Goal: Task Accomplishment & Management: Manage account settings

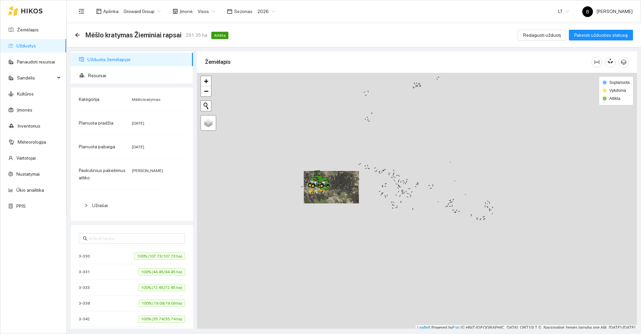
scroll to position [2, 0]
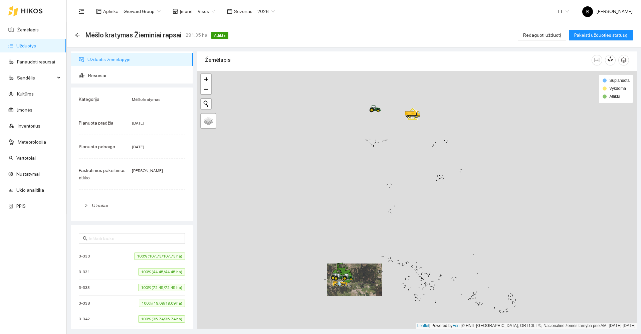
drag, startPoint x: 315, startPoint y: 155, endPoint x: 353, endPoint y: 299, distance: 148.9
click at [353, 299] on div at bounding box center [417, 200] width 440 height 258
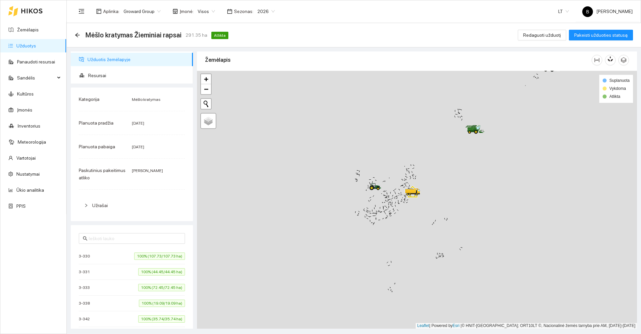
drag, startPoint x: 379, startPoint y: 208, endPoint x: 277, endPoint y: 300, distance: 137.4
click at [277, 300] on div at bounding box center [417, 200] width 440 height 258
drag, startPoint x: 277, startPoint y: 169, endPoint x: 506, endPoint y: 222, distance: 235.2
click at [506, 222] on div at bounding box center [417, 200] width 440 height 258
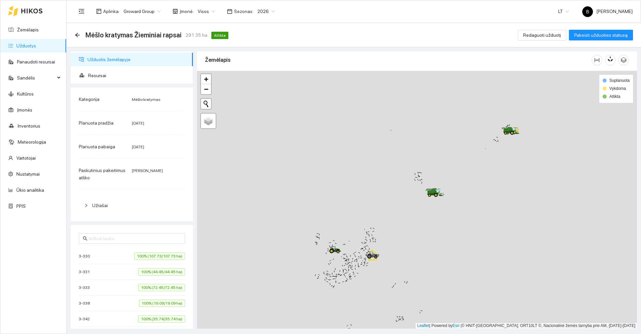
drag, startPoint x: 459, startPoint y: 188, endPoint x: 370, endPoint y: 275, distance: 124.7
click at [370, 275] on div at bounding box center [417, 200] width 440 height 258
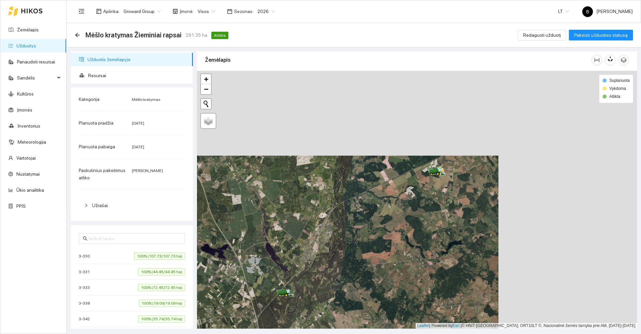
drag, startPoint x: 487, startPoint y: 180, endPoint x: 329, endPoint y: 273, distance: 183.5
click at [329, 273] on div at bounding box center [417, 200] width 440 height 258
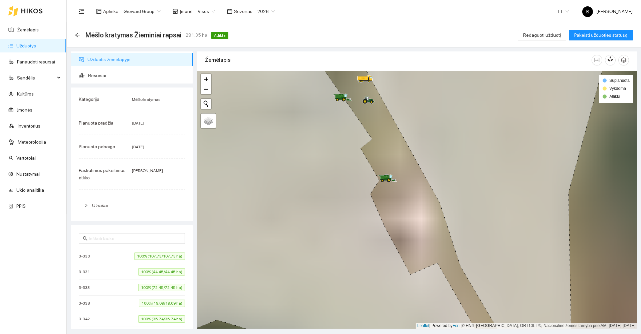
drag, startPoint x: 345, startPoint y: 147, endPoint x: 289, endPoint y: 277, distance: 141.4
click at [289, 277] on icon at bounding box center [321, 214] width 353 height 310
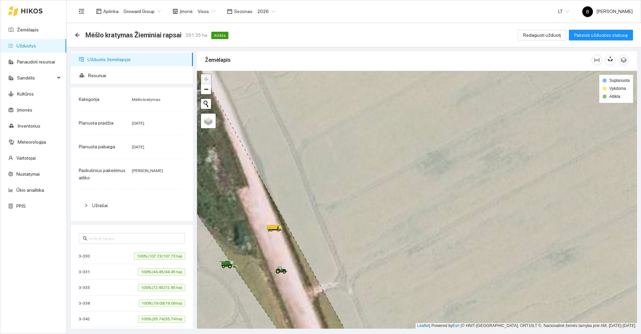
drag, startPoint x: 385, startPoint y: 223, endPoint x: 399, endPoint y: 212, distance: 17.2
click at [399, 212] on icon at bounding box center [434, 200] width 495 height 310
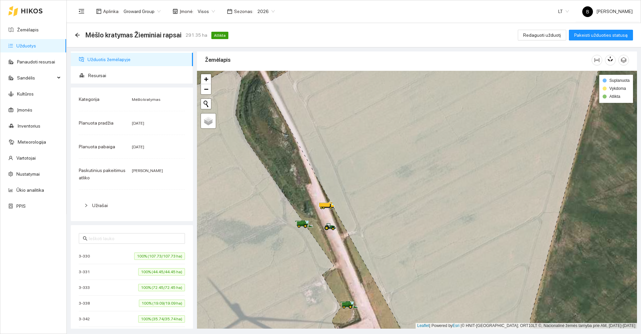
click at [263, 11] on span "2026" at bounding box center [266, 11] width 17 height 10
click at [258, 80] on div "2025" at bounding box center [261, 77] width 17 height 7
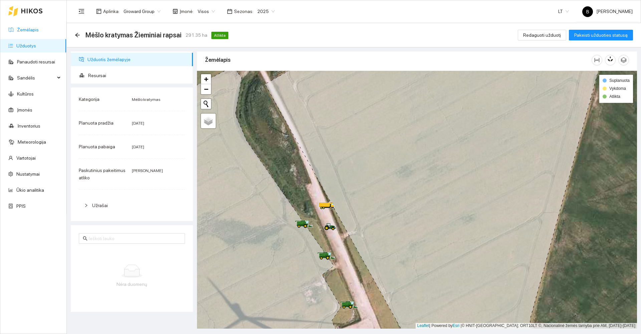
click at [32, 29] on link "Žemėlapis" at bounding box center [28, 29] width 22 height 5
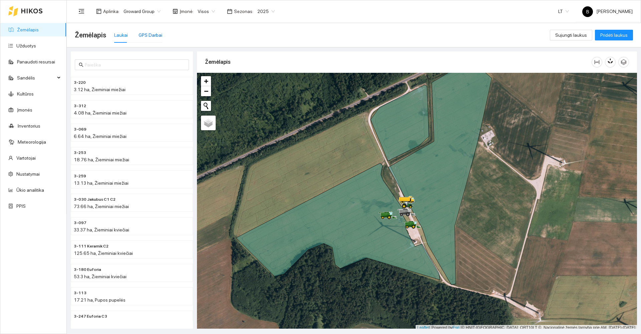
click at [146, 36] on div "GPS Darbai" at bounding box center [151, 34] width 24 height 7
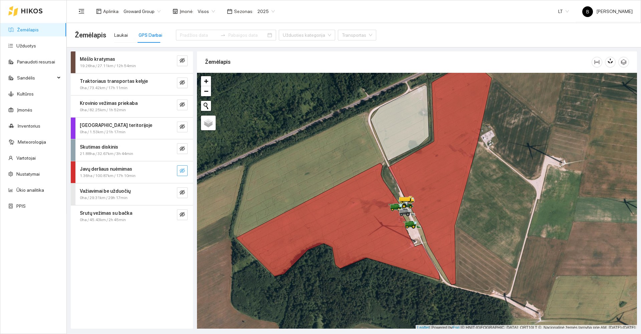
click at [182, 169] on icon "eye-invisible" at bounding box center [182, 170] width 5 height 5
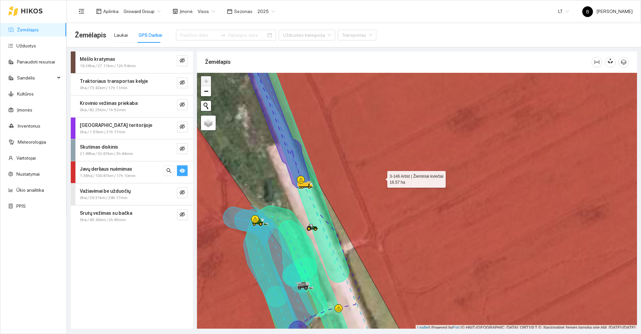
scroll to position [2, 0]
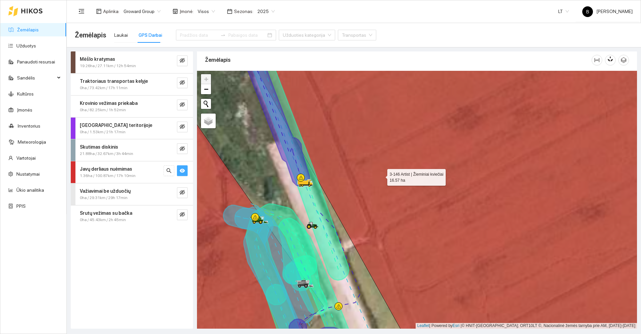
drag, startPoint x: 378, startPoint y: 181, endPoint x: 434, endPoint y: 95, distance: 102.5
click at [432, 97] on icon at bounding box center [463, 190] width 450 height 310
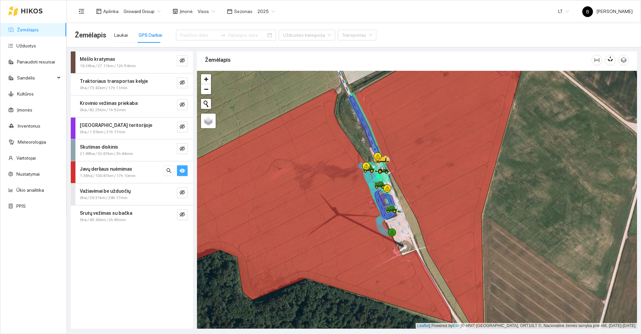
click at [22, 31] on link "Žemėlapis" at bounding box center [28, 29] width 22 height 5
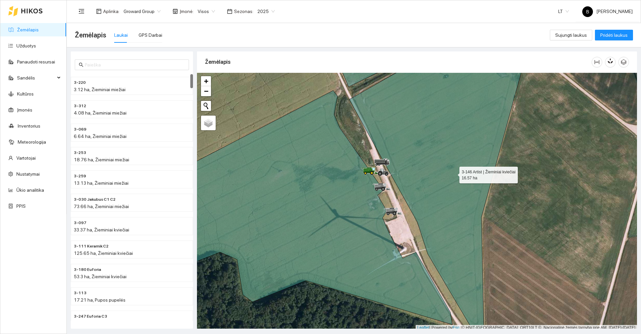
click at [454, 173] on icon at bounding box center [438, 190] width 179 height 289
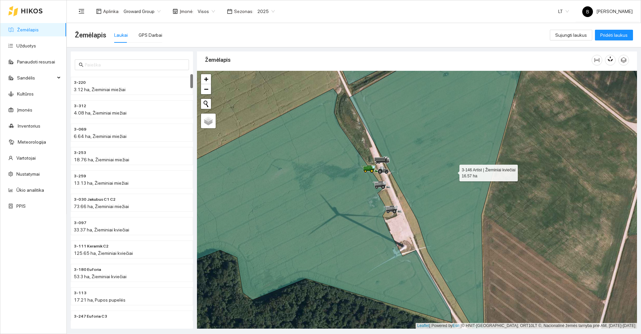
scroll to position [3149, 0]
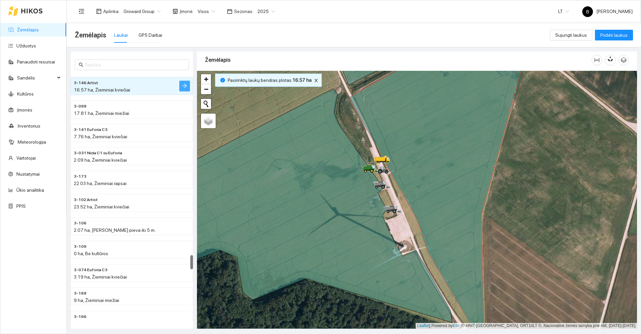
click at [184, 89] on span "arrow-right" at bounding box center [184, 86] width 5 height 6
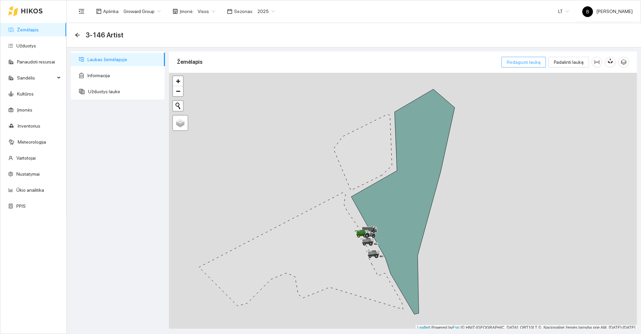
click at [531, 64] on span "Redaguoti lauką" at bounding box center [524, 61] width 34 height 7
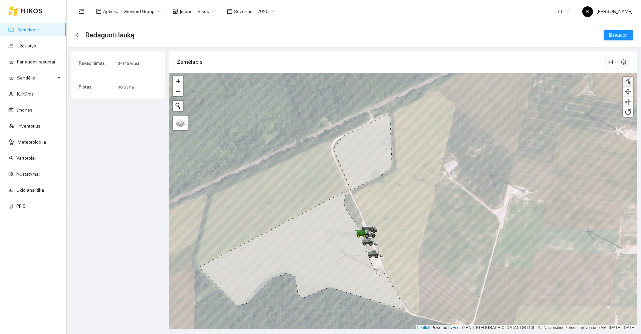
click at [628, 84] on div at bounding box center [628, 82] width 7 height 6
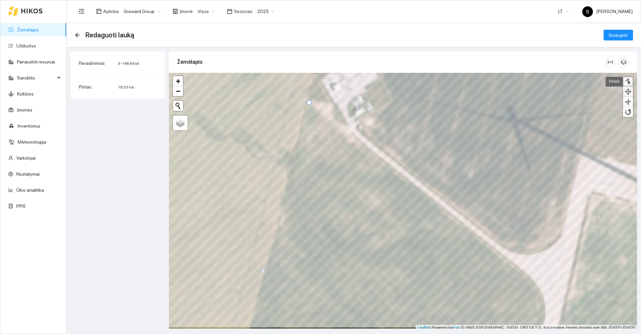
scroll to position [2, 0]
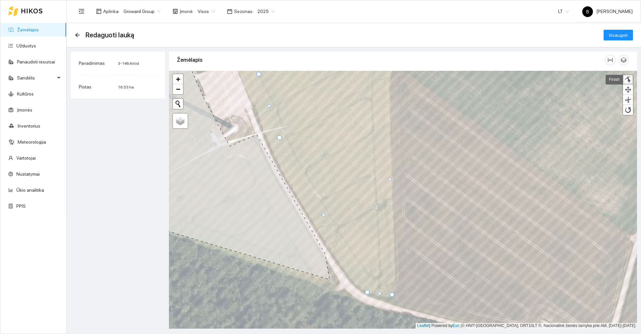
drag, startPoint x: 375, startPoint y: 299, endPoint x: 367, endPoint y: 291, distance: 10.6
click at [367, 291] on div at bounding box center [367, 292] width 5 height 5
drag, startPoint x: 324, startPoint y: 214, endPoint x: 320, endPoint y: 231, distance: 17.0
click at [320, 231] on div at bounding box center [320, 231] width 3 height 3
drag, startPoint x: 344, startPoint y: 263, endPoint x: 347, endPoint y: 272, distance: 10.0
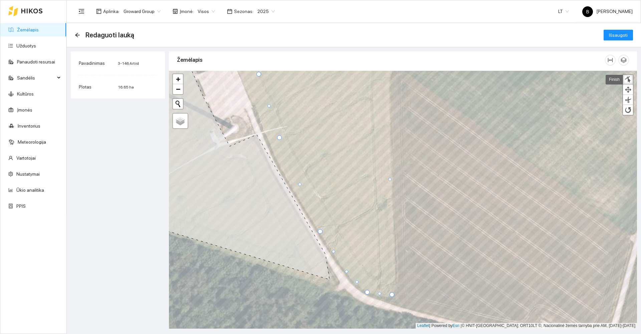
click at [347, 272] on div at bounding box center [346, 271] width 3 height 3
click at [357, 284] on div at bounding box center [356, 283] width 3 height 3
drag, startPoint x: 278, startPoint y: 137, endPoint x: 271, endPoint y: 144, distance: 10.6
click at [271, 144] on div at bounding box center [272, 145] width 5 height 5
click at [295, 189] on div at bounding box center [294, 189] width 3 height 3
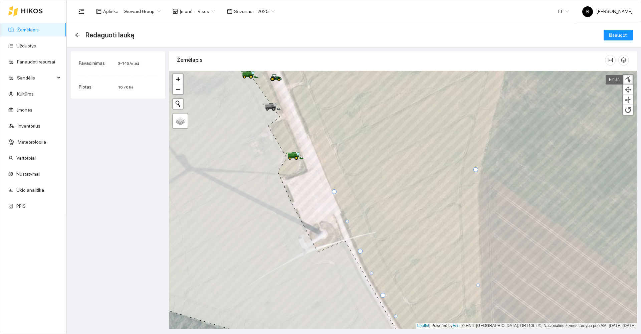
drag, startPoint x: 346, startPoint y: 180, endPoint x: 333, endPoint y: 192, distance: 17.3
click at [333, 192] on div at bounding box center [334, 191] width 5 height 5
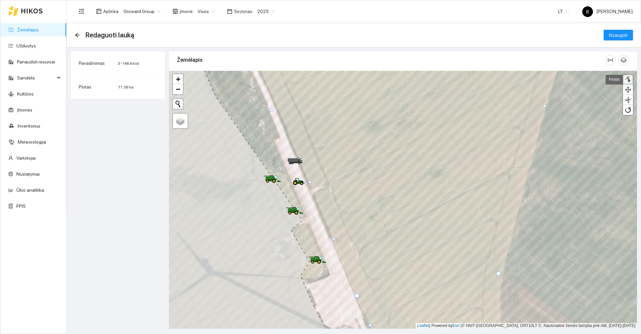
drag, startPoint x: 295, startPoint y: 167, endPoint x: 310, endPoint y: 182, distance: 21.0
click at [310, 182] on div at bounding box center [309, 181] width 3 height 3
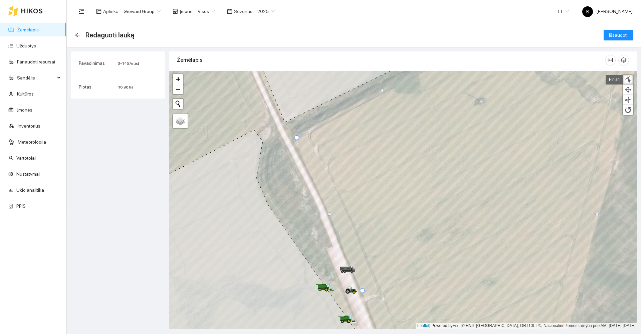
drag, startPoint x: 285, startPoint y: 148, endPoint x: 296, endPoint y: 138, distance: 14.7
click at [296, 138] on div at bounding box center [297, 137] width 5 height 5
click at [328, 212] on div at bounding box center [327, 211] width 3 height 3
drag, startPoint x: 313, startPoint y: 175, endPoint x: 297, endPoint y: 145, distance: 34.4
click at [297, 145] on div at bounding box center [296, 144] width 3 height 3
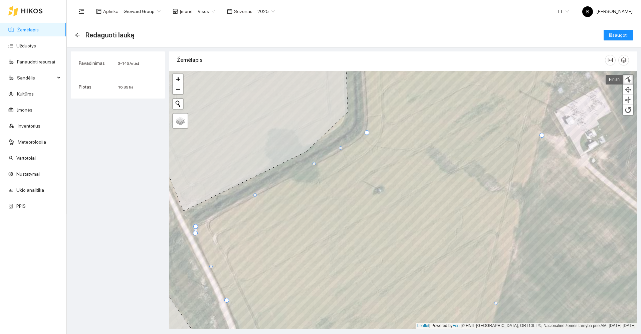
drag, startPoint x: 281, startPoint y: 179, endPoint x: 314, endPoint y: 163, distance: 36.6
click at [314, 163] on div at bounding box center [314, 163] width 3 height 3
drag, startPoint x: 340, startPoint y: 148, endPoint x: 355, endPoint y: 141, distance: 17.3
click at [355, 141] on div at bounding box center [356, 140] width 3 height 3
drag, startPoint x: 367, startPoint y: 133, endPoint x: 366, endPoint y: 129, distance: 3.8
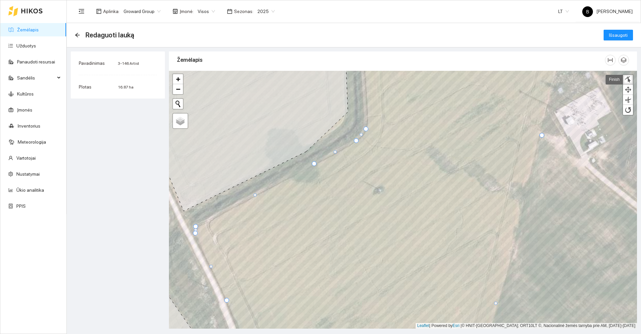
click at [366, 129] on div at bounding box center [366, 129] width 5 height 5
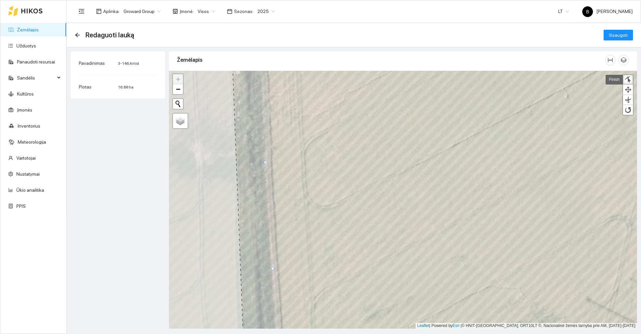
drag, startPoint x: 272, startPoint y: 144, endPoint x: 265, endPoint y: 163, distance: 20.2
click at [265, 163] on div at bounding box center [265, 162] width 3 height 3
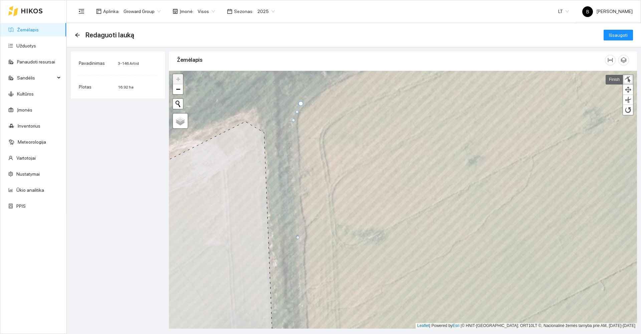
drag, startPoint x: 302, startPoint y: 229, endPoint x: 294, endPoint y: 120, distance: 109.2
click at [294, 120] on div at bounding box center [293, 120] width 3 height 3
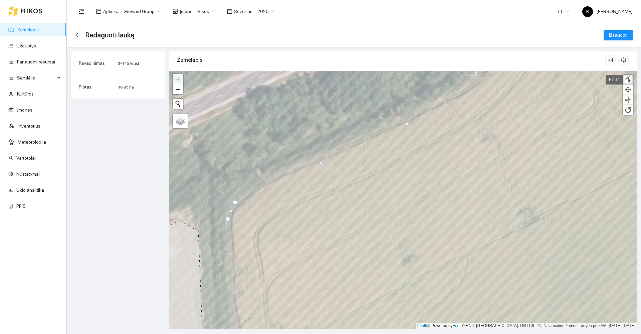
drag, startPoint x: 390, startPoint y: 112, endPoint x: 405, endPoint y: 123, distance: 18.4
click at [407, 124] on div at bounding box center [407, 124] width 3 height 3
click at [402, 120] on div at bounding box center [404, 121] width 5 height 5
drag, startPoint x: 319, startPoint y: 161, endPoint x: 275, endPoint y: 175, distance: 46.2
click at [275, 175] on div at bounding box center [275, 175] width 3 height 3
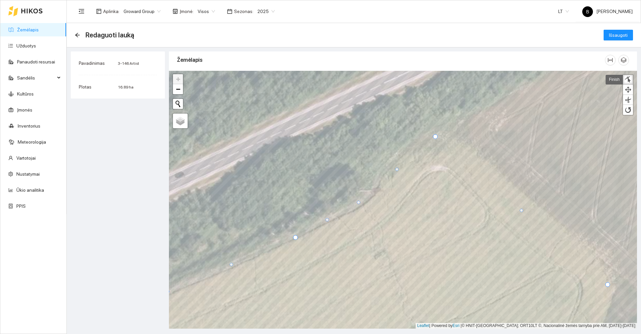
drag, startPoint x: 364, startPoint y: 186, endPoint x: 357, endPoint y: 202, distance: 16.9
click at [357, 202] on div at bounding box center [358, 202] width 3 height 3
drag, startPoint x: 396, startPoint y: 169, endPoint x: 377, endPoint y: 183, distance: 24.1
click at [377, 183] on div at bounding box center [377, 183] width 3 height 3
drag, startPoint x: 406, startPoint y: 160, endPoint x: 407, endPoint y: 149, distance: 11.0
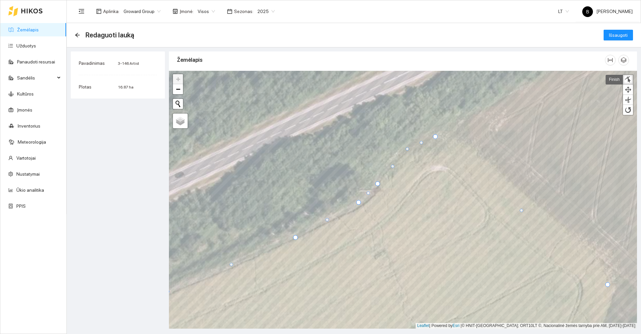
click at [407, 149] on div at bounding box center [407, 148] width 3 height 3
drag, startPoint x: 435, startPoint y: 137, endPoint x: 448, endPoint y: 129, distance: 14.7
click at [448, 129] on div at bounding box center [448, 128] width 5 height 5
drag, startPoint x: 427, startPoint y: 140, endPoint x: 428, endPoint y: 135, distance: 4.4
click at [428, 135] on div at bounding box center [428, 134] width 3 height 3
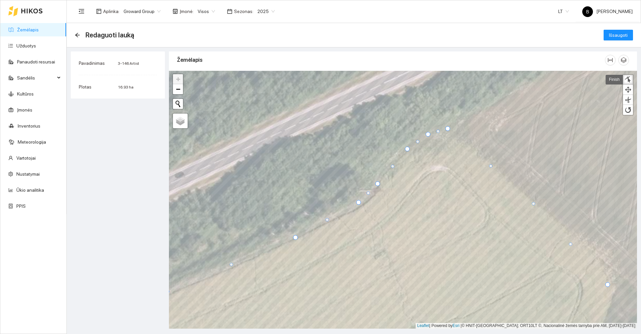
drag, startPoint x: 527, startPoint y: 205, endPoint x: 533, endPoint y: 203, distance: 6.6
click at [533, 203] on div at bounding box center [533, 203] width 3 height 3
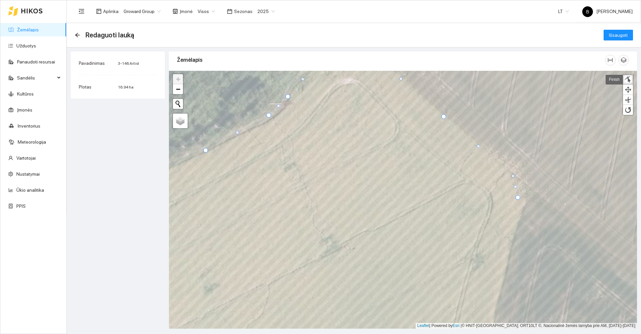
drag, startPoint x: 480, startPoint y: 157, endPoint x: 512, endPoint y: 176, distance: 37.6
click at [512, 176] on div at bounding box center [513, 175] width 3 height 3
drag, startPoint x: 518, startPoint y: 197, endPoint x: 526, endPoint y: 190, distance: 10.2
click at [526, 190] on div at bounding box center [525, 190] width 5 height 5
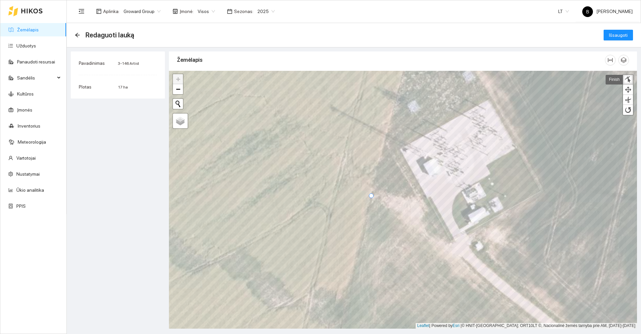
drag, startPoint x: 375, startPoint y: 196, endPoint x: 370, endPoint y: 195, distance: 4.7
click at [370, 195] on div at bounding box center [371, 195] width 5 height 5
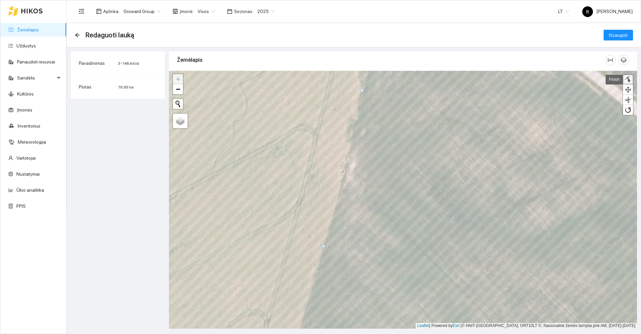
drag, startPoint x: 310, startPoint y: 271, endPoint x: 323, endPoint y: 247, distance: 28.0
click at [323, 247] on div at bounding box center [323, 246] width 3 height 3
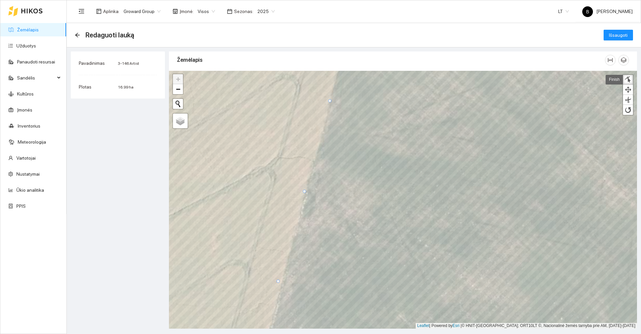
click at [305, 191] on div at bounding box center [304, 191] width 3 height 3
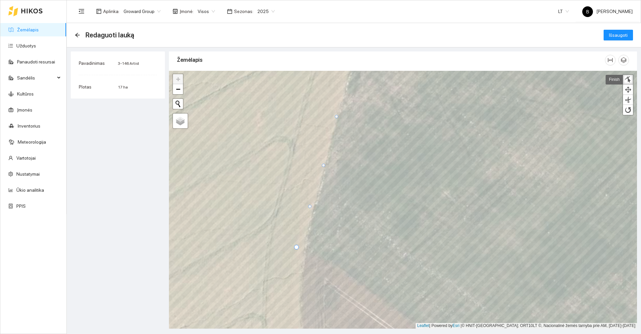
drag, startPoint x: 323, startPoint y: 157, endPoint x: 324, endPoint y: 165, distance: 8.7
click at [324, 165] on div at bounding box center [323, 165] width 3 height 3
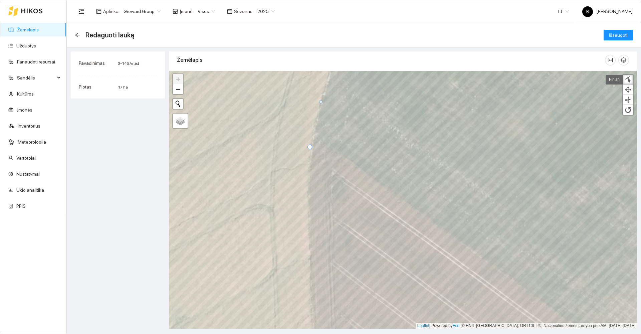
drag, startPoint x: 303, startPoint y: 138, endPoint x: 308, endPoint y: 147, distance: 10.7
click at [308, 147] on div at bounding box center [310, 147] width 5 height 5
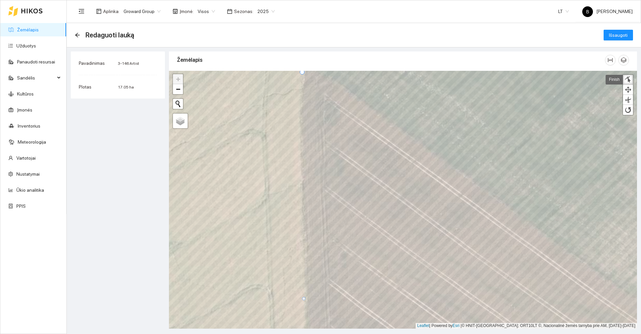
click at [304, 299] on div at bounding box center [303, 298] width 3 height 3
drag, startPoint x: 303, startPoint y: 185, endPoint x: 300, endPoint y: 96, distance: 89.2
click at [300, 96] on div at bounding box center [299, 96] width 3 height 3
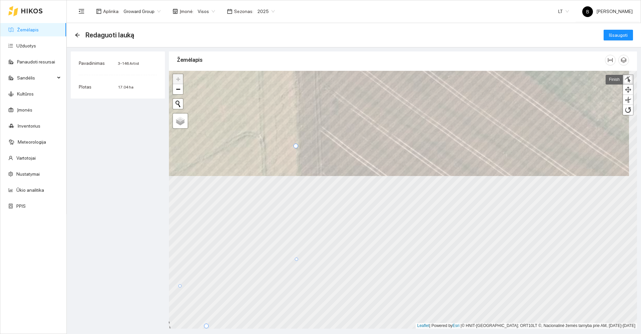
click at [372, 69] on div "Žemėlapis" at bounding box center [403, 187] width 468 height 277
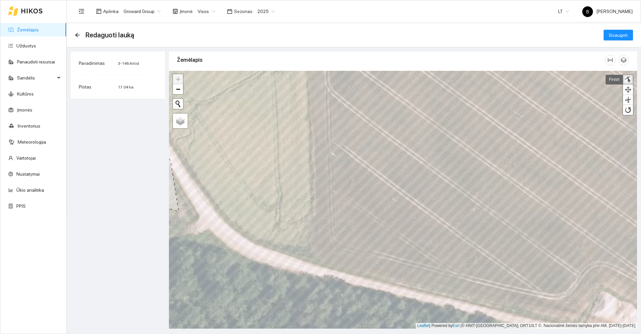
click at [630, 79] on div at bounding box center [628, 80] width 7 height 6
click at [628, 80] on div at bounding box center [628, 80] width 7 height 6
drag, startPoint x: 303, startPoint y: 129, endPoint x: 307, endPoint y: 136, distance: 8.7
click at [307, 136] on div at bounding box center [307, 135] width 3 height 3
drag, startPoint x: 306, startPoint y: 189, endPoint x: 311, endPoint y: 193, distance: 6.6
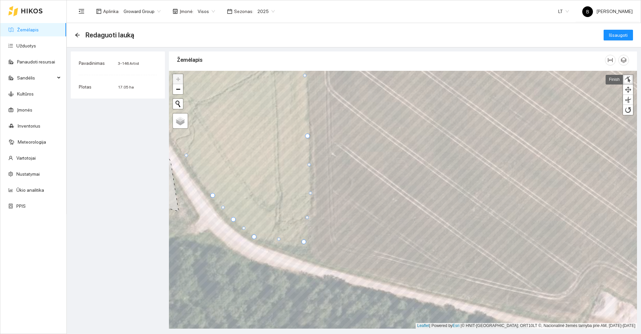
click at [311, 193] on div at bounding box center [310, 192] width 3 height 3
drag, startPoint x: 278, startPoint y: 239, endPoint x: 280, endPoint y: 246, distance: 7.9
click at [280, 246] on div at bounding box center [280, 246] width 3 height 3
drag, startPoint x: 304, startPoint y: 241, endPoint x: 301, endPoint y: 232, distance: 8.8
click at [301, 232] on div at bounding box center [301, 233] width 5 height 5
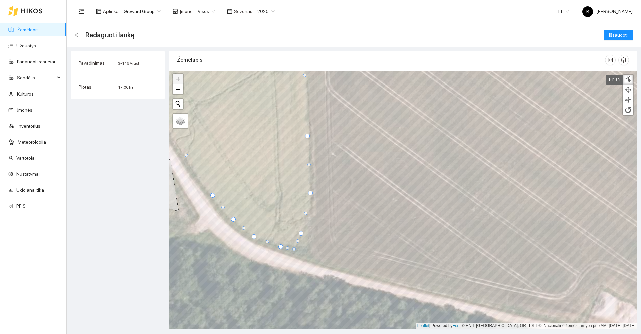
drag, startPoint x: 291, startPoint y: 239, endPoint x: 294, endPoint y: 248, distance: 10.1
click at [294, 248] on div at bounding box center [294, 249] width 3 height 3
click at [616, 35] on span "Išsaugoti" at bounding box center [618, 34] width 19 height 7
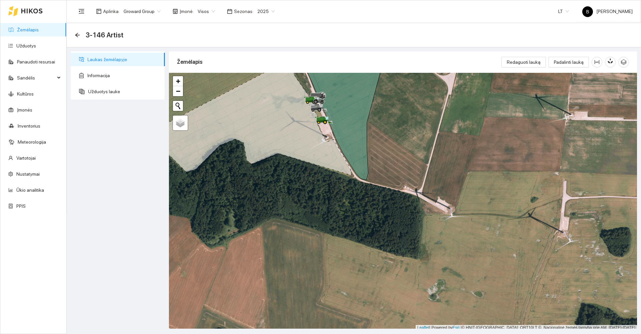
scroll to position [2, 0]
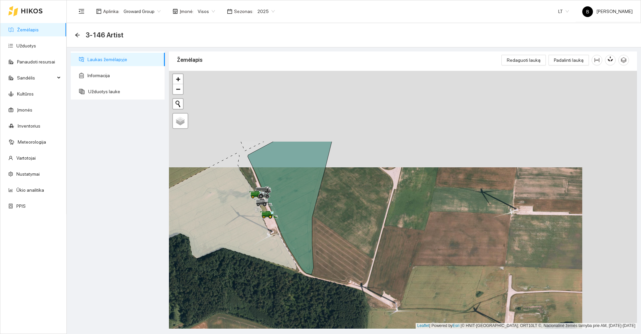
drag, startPoint x: 320, startPoint y: 185, endPoint x: 249, endPoint y: 300, distance: 135.2
click at [249, 300] on div at bounding box center [403, 200] width 468 height 258
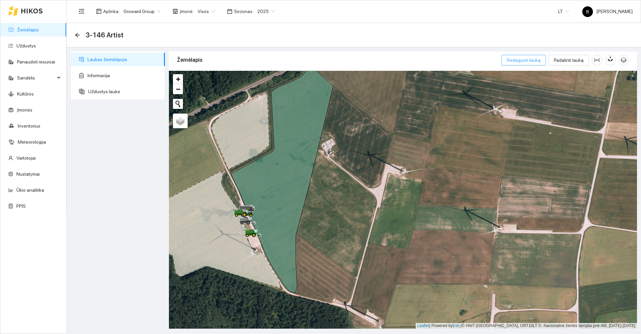
click at [528, 59] on span "Redaguoti lauką" at bounding box center [524, 59] width 34 height 7
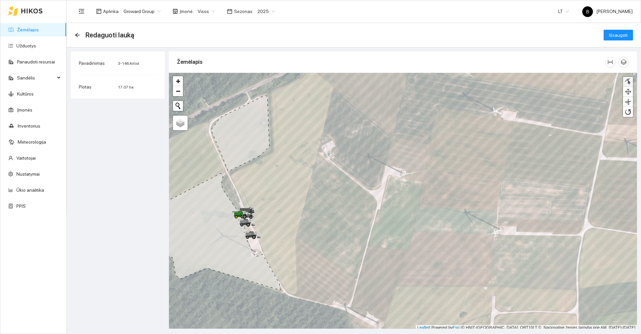
click at [631, 81] on div at bounding box center [628, 82] width 7 height 6
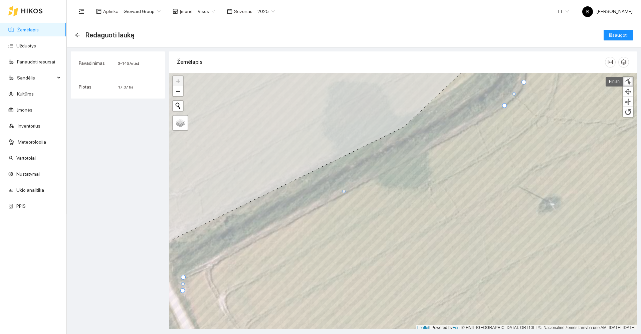
scroll to position [2, 0]
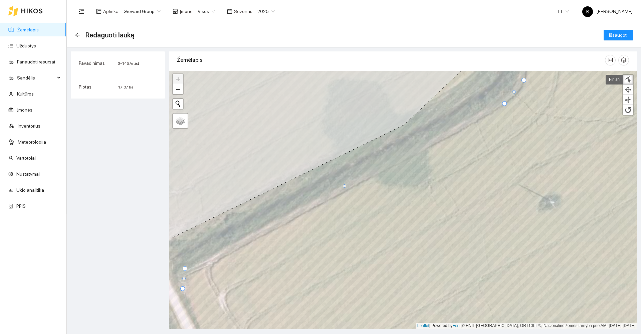
drag, startPoint x: 183, startPoint y: 276, endPoint x: 184, endPoint y: 269, distance: 6.9
click at [184, 269] on div at bounding box center [185, 268] width 5 height 5
drag, startPoint x: 183, startPoint y: 279, endPoint x: 179, endPoint y: 276, distance: 5.0
click at [179, 276] on div at bounding box center [179, 275] width 3 height 3
drag, startPoint x: 505, startPoint y: 103, endPoint x: 496, endPoint y: 104, distance: 8.4
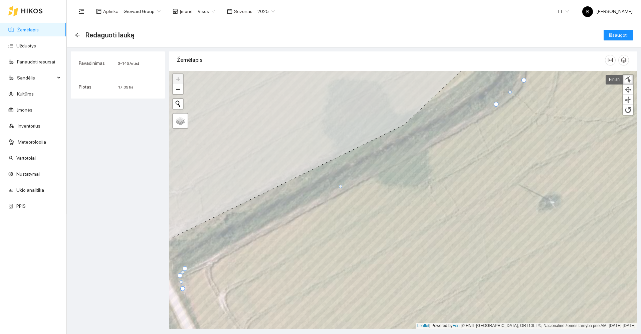
click at [496, 104] on div at bounding box center [496, 104] width 5 height 5
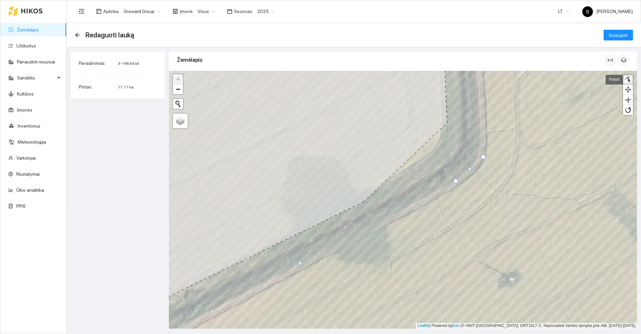
click at [471, 170] on div at bounding box center [469, 168] width 3 height 3
drag, startPoint x: 483, startPoint y: 158, endPoint x: 480, endPoint y: 153, distance: 5.2
click at [480, 153] on div at bounding box center [481, 152] width 5 height 5
click at [613, 37] on span "Išsaugoti" at bounding box center [618, 34] width 19 height 7
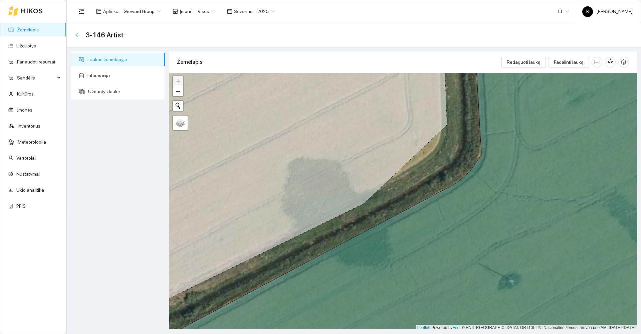
click at [77, 36] on icon "arrow-left" at bounding box center [77, 34] width 5 height 5
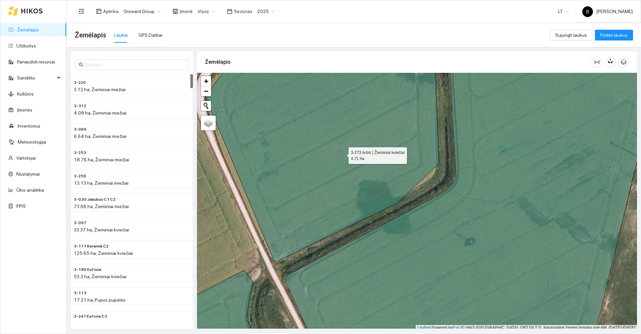
click at [343, 153] on icon at bounding box center [322, 154] width 234 height 216
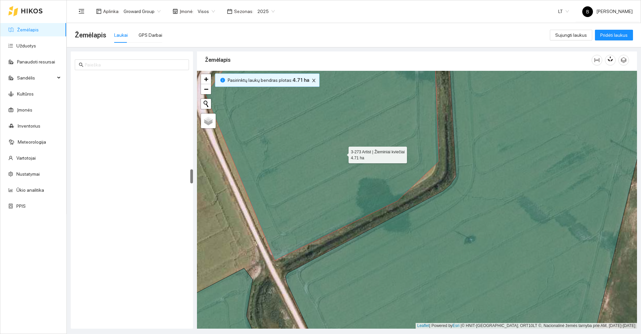
scroll to position [1656, 0]
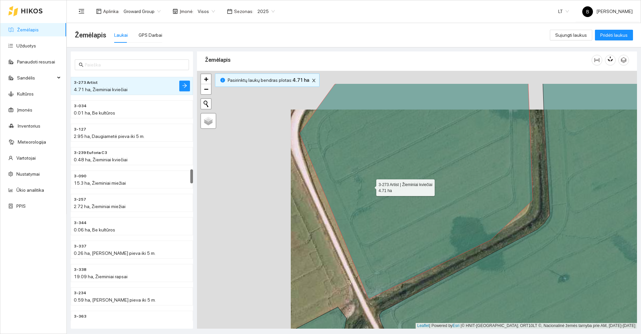
drag, startPoint x: 293, startPoint y: 153, endPoint x: 370, endPoint y: 186, distance: 84.0
click at [370, 186] on icon at bounding box center [416, 191] width 234 height 216
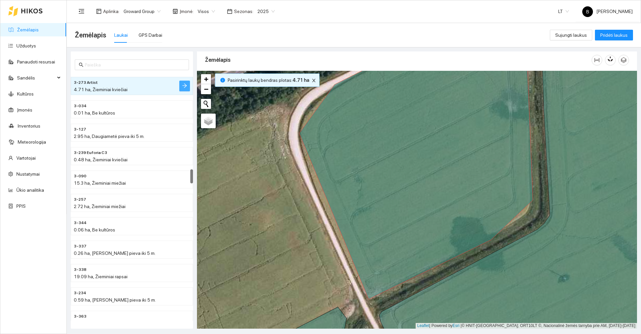
click at [187, 88] on icon "arrow-right" at bounding box center [184, 85] width 5 height 5
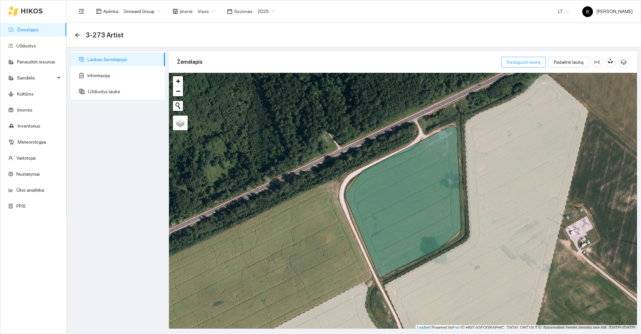
click at [517, 64] on span "Redaguoti lauką" at bounding box center [524, 61] width 34 height 7
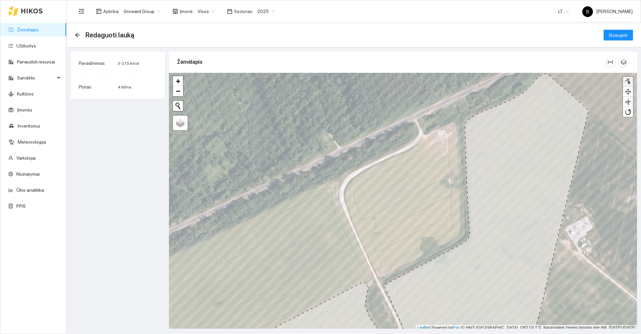
click at [627, 83] on div at bounding box center [628, 82] width 7 height 6
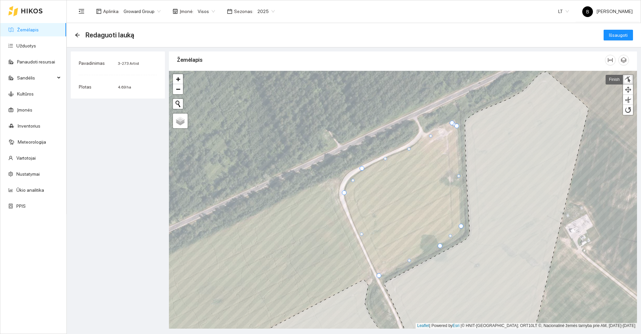
click at [169, 71] on div at bounding box center [169, 71] width 0 height 0
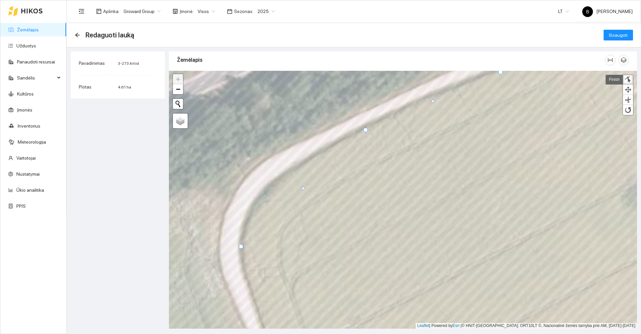
drag, startPoint x: 312, startPoint y: 150, endPoint x: 366, endPoint y: 131, distance: 57.1
click at [366, 131] on div at bounding box center [365, 130] width 5 height 5
click at [433, 98] on div at bounding box center [433, 98] width 3 height 3
drag, startPoint x: 303, startPoint y: 188, endPoint x: 300, endPoint y: 168, distance: 20.6
click at [300, 168] on div at bounding box center [299, 167] width 3 height 3
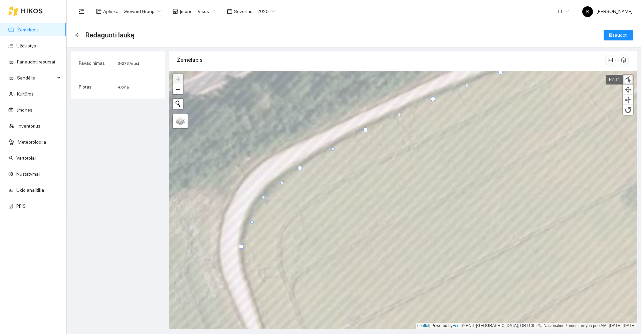
drag, startPoint x: 272, startPoint y: 208, endPoint x: 265, endPoint y: 198, distance: 12.2
click at [265, 198] on div at bounding box center [263, 197] width 3 height 3
click at [251, 219] on div at bounding box center [250, 219] width 3 height 3
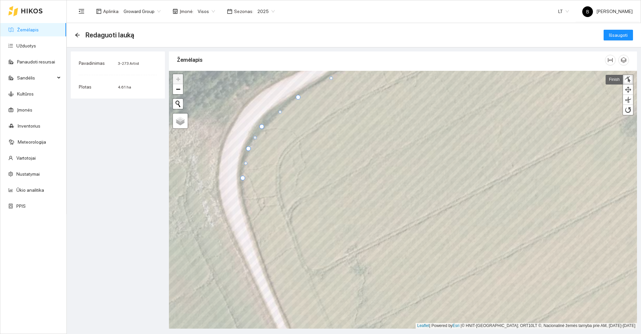
drag, startPoint x: 240, startPoint y: 175, endPoint x: 243, endPoint y: 177, distance: 4.1
click at [243, 177] on div at bounding box center [243, 178] width 5 height 5
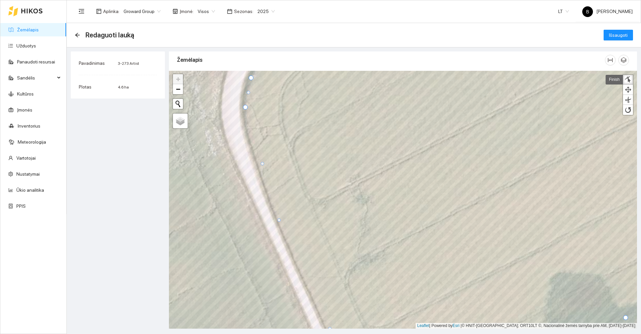
drag, startPoint x: 313, startPoint y: 273, endPoint x: 279, endPoint y: 220, distance: 62.3
click at [279, 220] on div at bounding box center [279, 219] width 3 height 3
drag, startPoint x: 263, startPoint y: 164, endPoint x: 250, endPoint y: 134, distance: 32.5
click at [250, 134] on div at bounding box center [249, 133] width 3 height 3
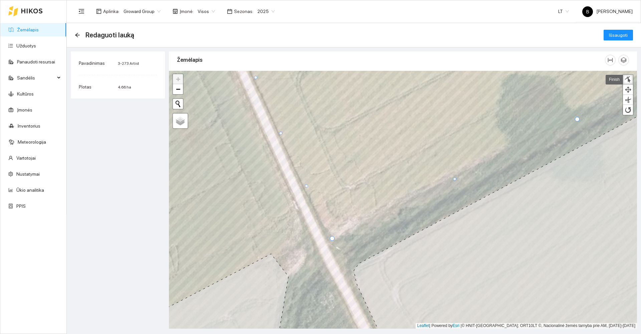
click at [281, 133] on div at bounding box center [280, 133] width 3 height 3
drag, startPoint x: 307, startPoint y: 186, endPoint x: 311, endPoint y: 192, distance: 7.6
click at [310, 192] on div at bounding box center [307, 192] width 3 height 3
drag, startPoint x: 321, startPoint y: 215, endPoint x: 325, endPoint y: 227, distance: 12.4
click at [325, 227] on div at bounding box center [324, 227] width 3 height 3
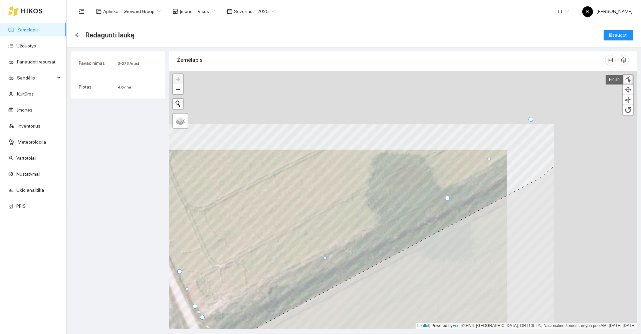
drag, startPoint x: 437, startPoint y: 233, endPoint x: 382, endPoint y: 266, distance: 64.2
click at [382, 266] on icon at bounding box center [389, 300] width 330 height 268
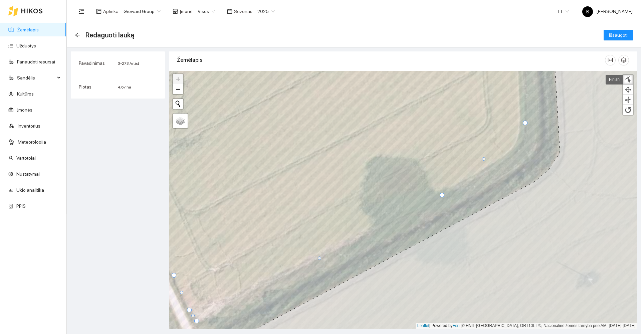
drag, startPoint x: 442, startPoint y: 202, endPoint x: 442, endPoint y: 196, distance: 6.7
click at [442, 196] on div at bounding box center [442, 195] width 5 height 5
drag, startPoint x: 483, startPoint y: 158, endPoint x: 495, endPoint y: 161, distance: 12.1
click at [495, 161] on div at bounding box center [495, 161] width 3 height 3
drag, startPoint x: 511, startPoint y: 143, endPoint x: 513, endPoint y: 150, distance: 7.7
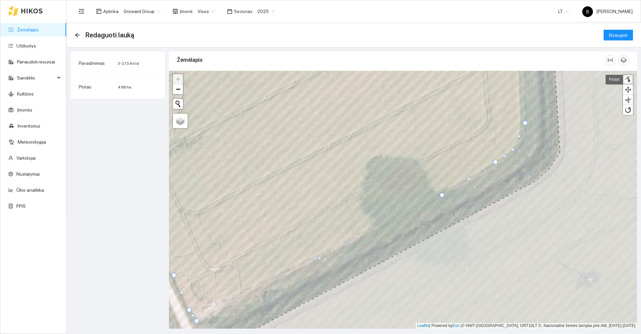
click at [513, 150] on div at bounding box center [512, 149] width 3 height 3
drag, startPoint x: 525, startPoint y: 124, endPoint x: 522, endPoint y: 127, distance: 4.3
click at [522, 127] on div at bounding box center [522, 124] width 5 height 5
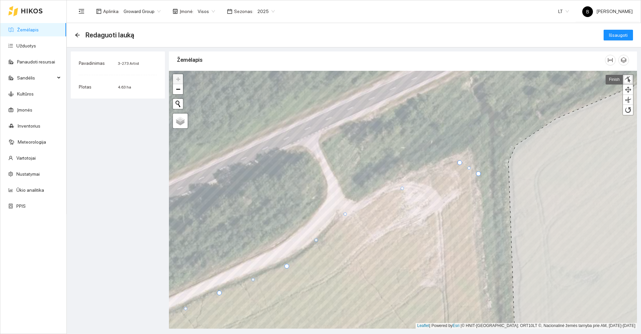
drag, startPoint x: 372, startPoint y: 214, endPoint x: 343, endPoint y: 214, distance: 29.1
click at [344, 214] on div at bounding box center [345, 213] width 3 height 3
drag, startPoint x: 314, startPoint y: 240, endPoint x: 323, endPoint y: 243, distance: 8.7
click at [320, 242] on div at bounding box center [321, 242] width 3 height 3
drag, startPoint x: 401, startPoint y: 188, endPoint x: 401, endPoint y: 179, distance: 8.4
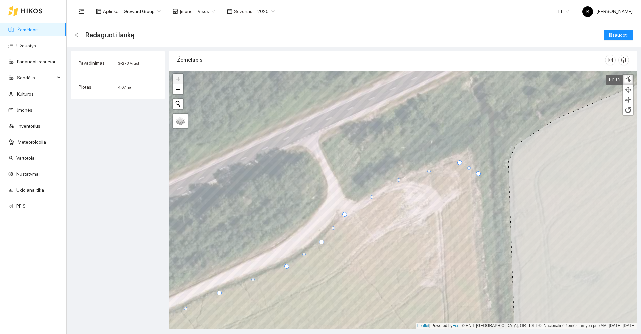
click at [399, 180] on div at bounding box center [398, 179] width 3 height 3
drag, startPoint x: 460, startPoint y: 163, endPoint x: 460, endPoint y: 158, distance: 4.7
click at [460, 158] on div at bounding box center [460, 158] width 5 height 5
drag, startPoint x: 460, startPoint y: 158, endPoint x: 468, endPoint y: 150, distance: 11.6
click at [468, 150] on div at bounding box center [468, 150] width 5 height 5
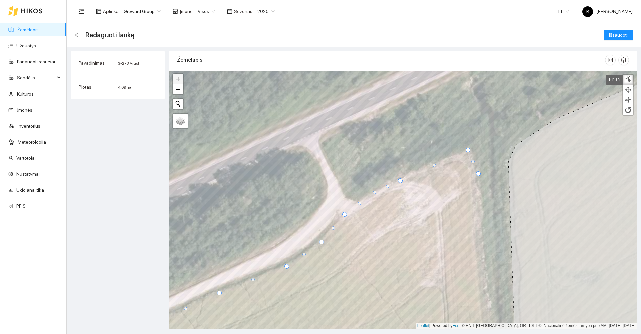
drag, startPoint x: 372, startPoint y: 198, endPoint x: 374, endPoint y: 193, distance: 5.7
click at [374, 193] on div at bounding box center [374, 192] width 3 height 3
click at [402, 178] on div at bounding box center [401, 177] width 5 height 5
click at [432, 165] on div at bounding box center [431, 163] width 3 height 3
drag, startPoint x: 468, startPoint y: 150, endPoint x: 464, endPoint y: 152, distance: 4.3
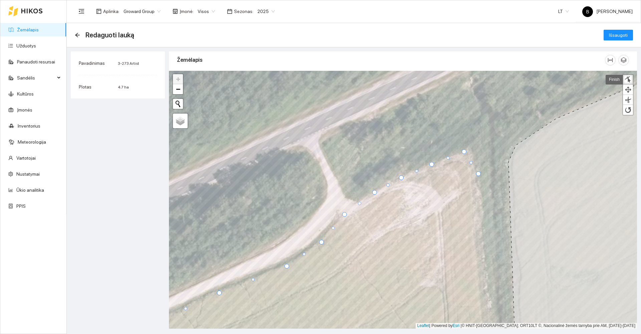
click at [464, 152] on div at bounding box center [464, 151] width 5 height 5
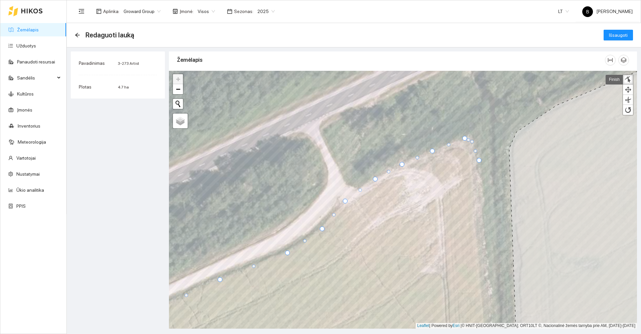
drag, startPoint x: 473, startPoint y: 145, endPoint x: 473, endPoint y: 141, distance: 4.7
click at [473, 141] on div at bounding box center [472, 141] width 3 height 3
click at [621, 33] on span "Išsaugoti" at bounding box center [618, 34] width 19 height 7
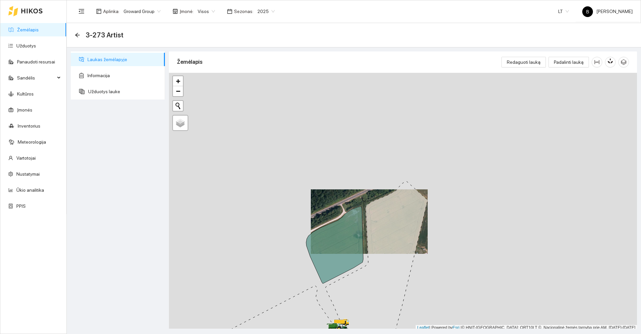
scroll to position [2, 0]
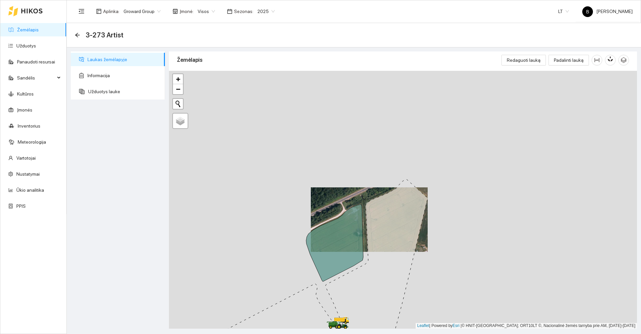
drag, startPoint x: 243, startPoint y: 251, endPoint x: 267, endPoint y: 124, distance: 129.8
click at [264, 135] on div at bounding box center [403, 200] width 468 height 258
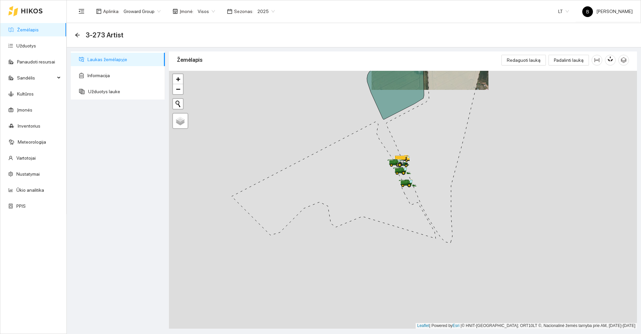
drag, startPoint x: 308, startPoint y: 197, endPoint x: 344, endPoint y: 194, distance: 35.9
click at [344, 194] on icon at bounding box center [334, 180] width 204 height 117
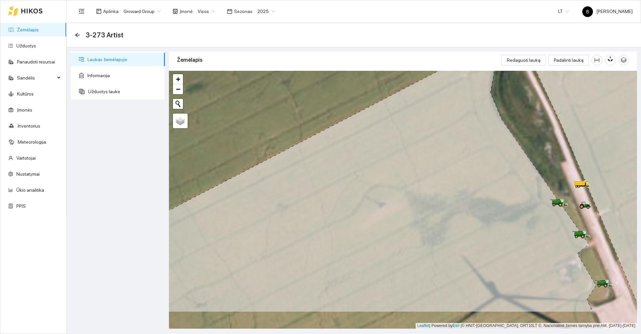
drag, startPoint x: 343, startPoint y: 222, endPoint x: 311, endPoint y: 103, distance: 123.9
click at [316, 112] on icon at bounding box center [354, 178] width 485 height 267
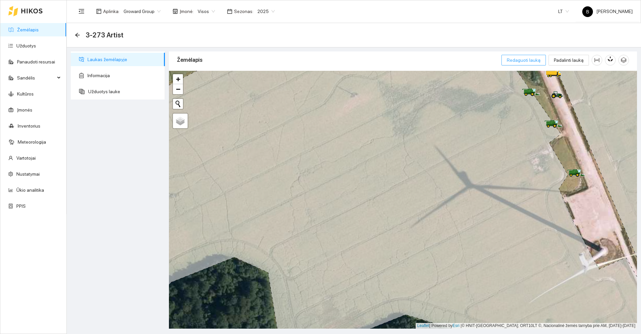
click at [529, 61] on span "Redaguoti lauką" at bounding box center [524, 59] width 34 height 7
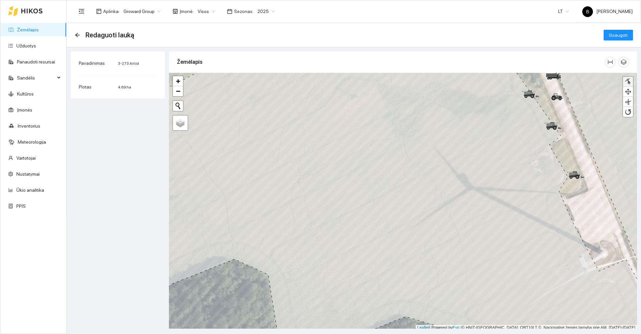
click at [627, 80] on div at bounding box center [628, 82] width 7 height 6
click at [631, 83] on div at bounding box center [628, 82] width 7 height 6
click at [78, 35] on icon "arrow-left" at bounding box center [77, 34] width 5 height 5
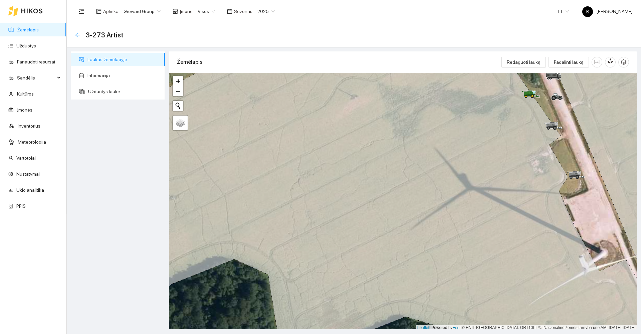
click at [77, 35] on icon "arrow-left" at bounding box center [77, 34] width 5 height 5
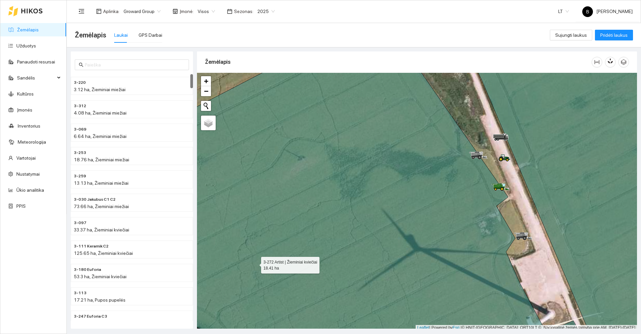
click at [388, 185] on icon at bounding box center [374, 202] width 442 height 310
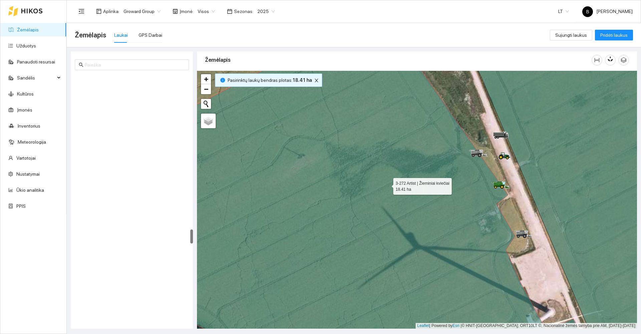
scroll to position [2706, 0]
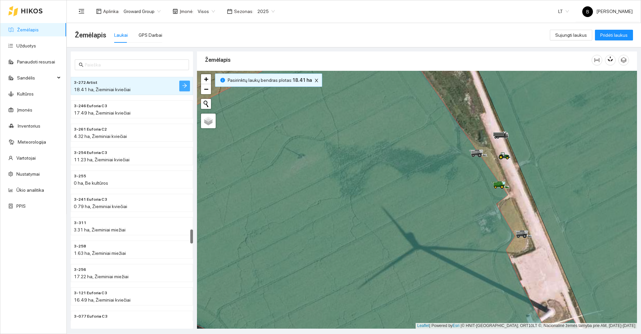
click at [185, 89] on span "arrow-right" at bounding box center [184, 86] width 5 height 6
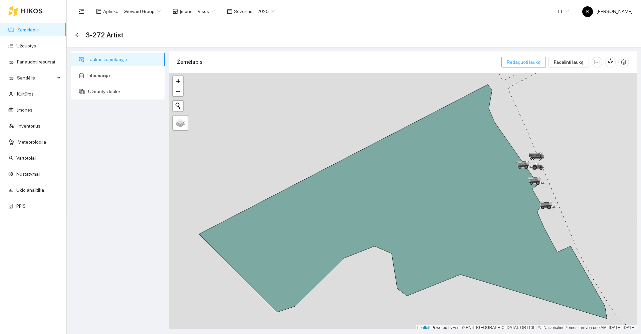
click at [522, 64] on span "Redaguoti lauką" at bounding box center [524, 61] width 34 height 7
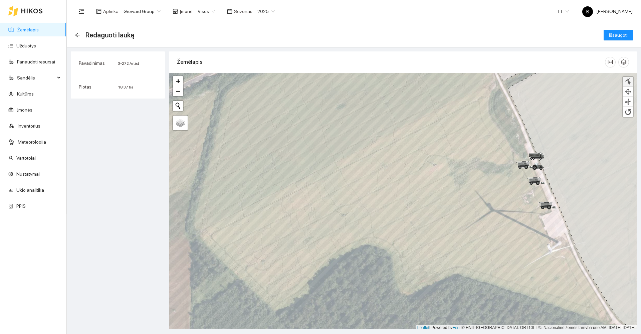
click at [627, 80] on div at bounding box center [628, 82] width 7 height 6
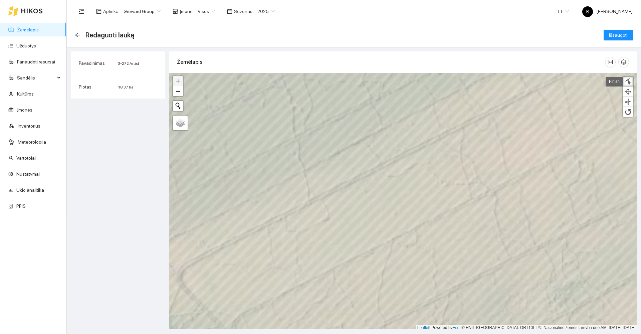
scroll to position [2, 0]
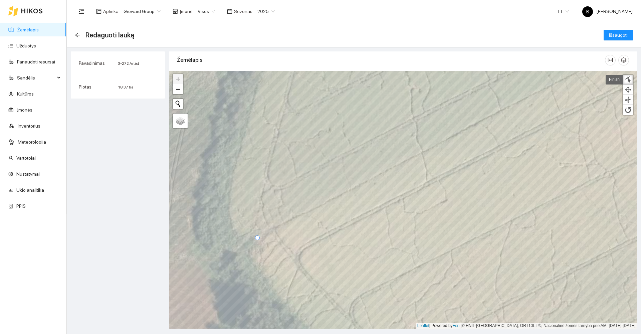
drag, startPoint x: 249, startPoint y: 251, endPoint x: 258, endPoint y: 238, distance: 15.8
click at [258, 238] on div at bounding box center [257, 238] width 5 height 5
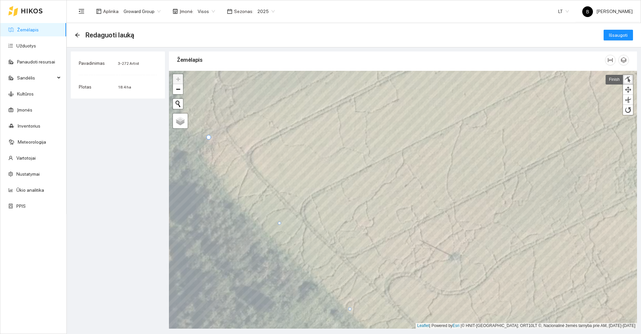
drag, startPoint x: 360, startPoint y: 300, endPoint x: 350, endPoint y: 309, distance: 13.0
click at [350, 309] on div at bounding box center [349, 308] width 3 height 3
drag, startPoint x: 279, startPoint y: 223, endPoint x: 256, endPoint y: 221, distance: 23.5
click at [256, 221] on div at bounding box center [256, 220] width 3 height 3
drag, startPoint x: 232, startPoint y: 178, endPoint x: 202, endPoint y: 154, distance: 38.5
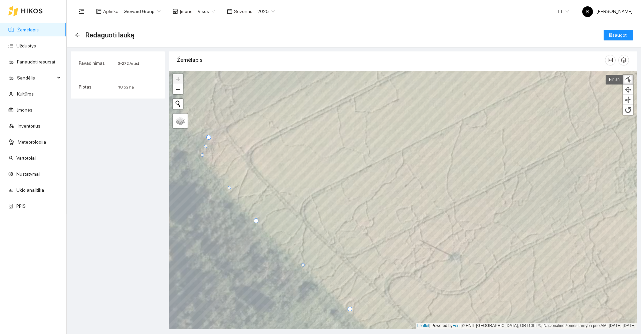
click at [202, 154] on div at bounding box center [202, 154] width 3 height 3
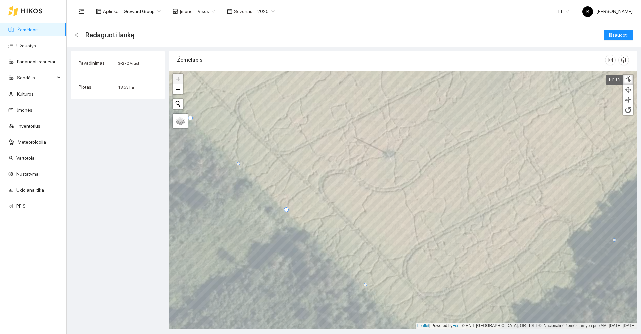
drag, startPoint x: 284, startPoint y: 205, endPoint x: 286, endPoint y: 209, distance: 4.4
click at [286, 209] on div at bounding box center [286, 209] width 5 height 5
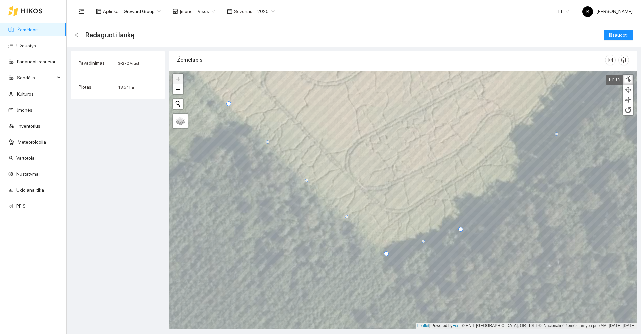
click at [307, 179] on div at bounding box center [306, 180] width 3 height 3
click at [345, 217] on div at bounding box center [345, 216] width 3 height 3
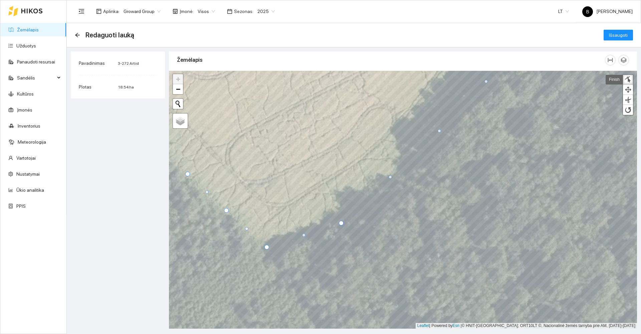
drag, startPoint x: 437, startPoint y: 128, endPoint x: 439, endPoint y: 131, distance: 4.1
click at [439, 131] on div at bounding box center [439, 130] width 3 height 3
drag, startPoint x: 390, startPoint y: 176, endPoint x: 392, endPoint y: 179, distance: 3.8
click at [392, 179] on div at bounding box center [392, 179] width 3 height 3
drag, startPoint x: 340, startPoint y: 221, endPoint x: 337, endPoint y: 215, distance: 7.2
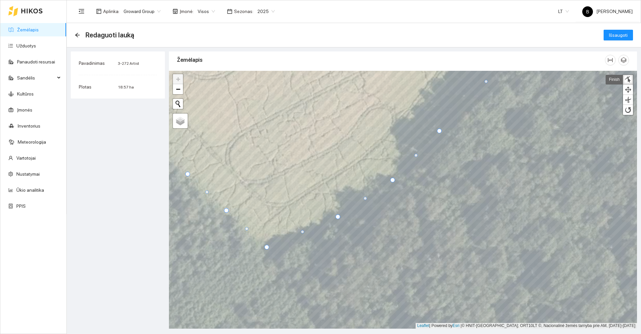
click at [337, 215] on div at bounding box center [338, 216] width 5 height 5
drag, startPoint x: 302, startPoint y: 233, endPoint x: 285, endPoint y: 249, distance: 23.9
click at [285, 249] on div at bounding box center [285, 248] width 3 height 3
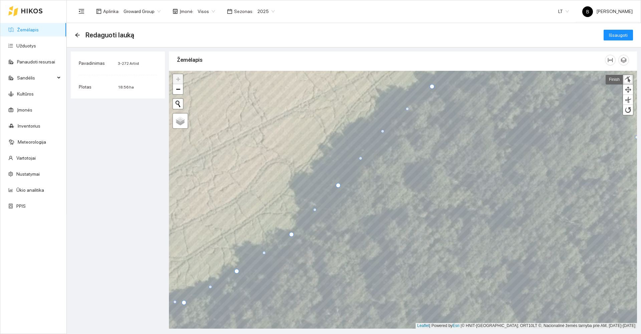
drag, startPoint x: 385, startPoint y: 136, endPoint x: 383, endPoint y: 131, distance: 5.2
click at [383, 131] on div at bounding box center [382, 131] width 3 height 3
drag, startPoint x: 407, startPoint y: 110, endPoint x: 412, endPoint y: 100, distance: 10.9
click at [412, 100] on div at bounding box center [412, 99] width 3 height 3
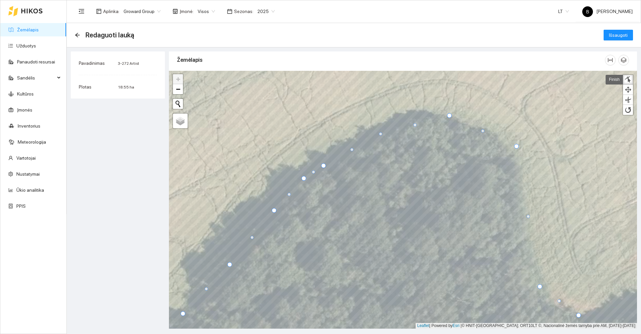
drag, startPoint x: 386, startPoint y: 140, endPoint x: 380, endPoint y: 134, distance: 8.8
click at [380, 134] on div at bounding box center [380, 133] width 3 height 3
drag, startPoint x: 416, startPoint y: 124, endPoint x: 413, endPoint y: 120, distance: 4.5
click at [413, 120] on div at bounding box center [413, 119] width 3 height 3
drag, startPoint x: 352, startPoint y: 149, endPoint x: 355, endPoint y: 143, distance: 7.0
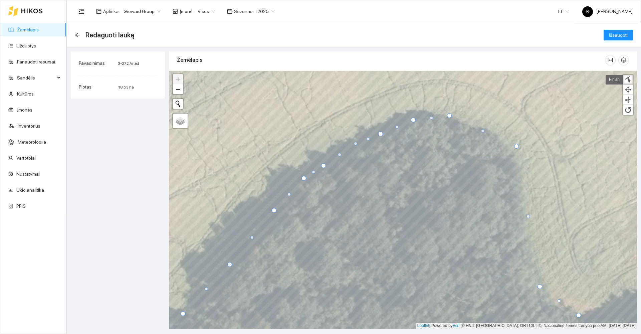
click at [355, 143] on div at bounding box center [355, 143] width 3 height 3
click at [381, 132] on div at bounding box center [381, 131] width 5 height 5
drag, startPoint x: 484, startPoint y: 130, endPoint x: 473, endPoint y: 123, distance: 13.2
click at [473, 123] on div at bounding box center [472, 123] width 3 height 3
click at [490, 132] on div at bounding box center [491, 132] width 3 height 3
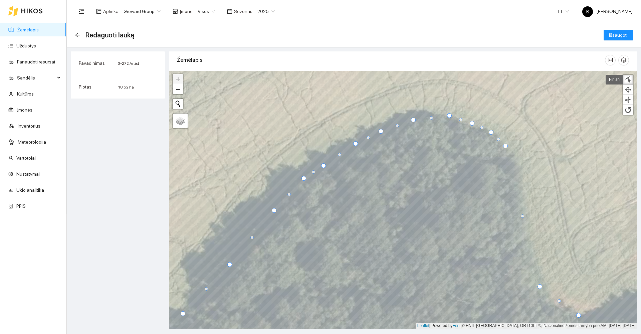
drag, startPoint x: 517, startPoint y: 145, endPoint x: 506, endPoint y: 145, distance: 11.0
click at [506, 145] on div at bounding box center [505, 146] width 5 height 5
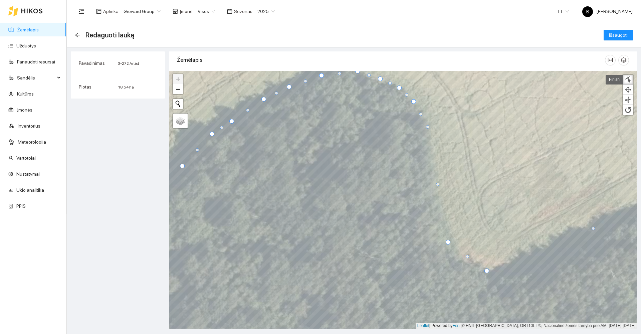
drag, startPoint x: 430, startPoint y: 171, endPoint x: 427, endPoint y: 127, distance: 44.5
click at [427, 127] on div at bounding box center [427, 126] width 3 height 3
drag, startPoint x: 438, startPoint y: 185, endPoint x: 436, endPoint y: 173, distance: 12.2
click at [436, 173] on div at bounding box center [435, 172] width 3 height 3
drag, startPoint x: 448, startPoint y: 242, endPoint x: 454, endPoint y: 240, distance: 6.1
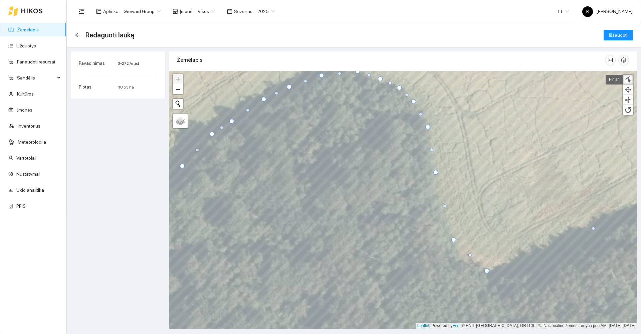
click at [454, 240] on div at bounding box center [454, 240] width 5 height 5
drag, startPoint x: 470, startPoint y: 254, endPoint x: 465, endPoint y: 257, distance: 5.7
click at [465, 257] on div at bounding box center [465, 258] width 3 height 3
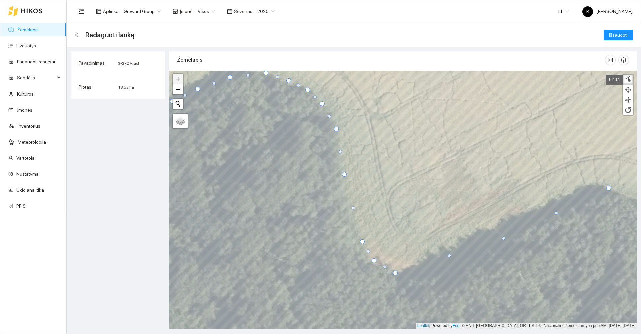
drag, startPoint x: 502, startPoint y: 232, endPoint x: 504, endPoint y: 240, distance: 8.3
click at [504, 240] on div at bounding box center [503, 238] width 3 height 3
drag, startPoint x: 450, startPoint y: 256, endPoint x: 428, endPoint y: 276, distance: 29.6
click at [428, 276] on div at bounding box center [427, 275] width 3 height 3
click at [467, 258] on div at bounding box center [466, 257] width 3 height 3
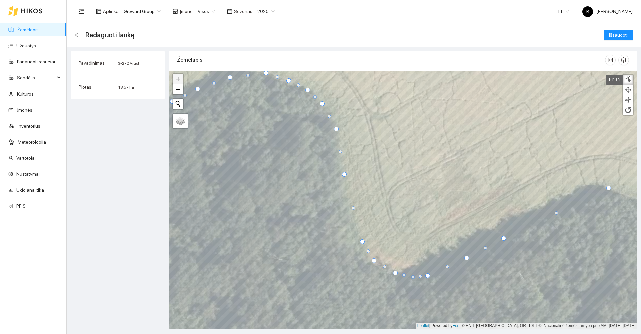
click at [413, 277] on div at bounding box center [413, 276] width 3 height 3
drag, startPoint x: 556, startPoint y: 214, endPoint x: 554, endPoint y: 209, distance: 5.1
click at [554, 209] on div at bounding box center [553, 208] width 3 height 3
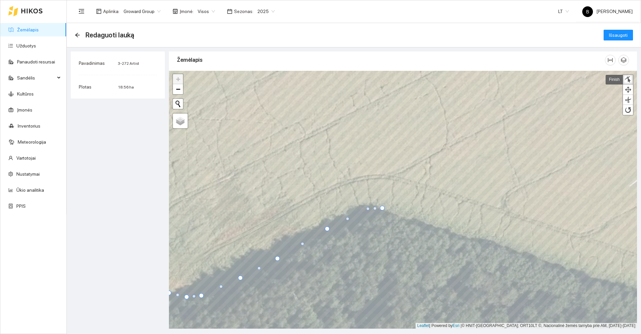
drag, startPoint x: 354, startPoint y: 218, endPoint x: 367, endPoint y: 208, distance: 16.5
click at [367, 208] on div at bounding box center [367, 208] width 3 height 3
drag, startPoint x: 383, startPoint y: 208, endPoint x: 390, endPoint y: 211, distance: 8.1
click at [390, 209] on div at bounding box center [389, 209] width 5 height 5
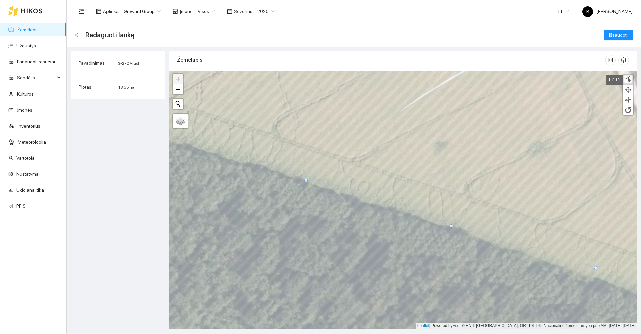
drag, startPoint x: 451, startPoint y: 221, endPoint x: 452, endPoint y: 226, distance: 4.8
click at [452, 226] on div at bounding box center [451, 225] width 3 height 3
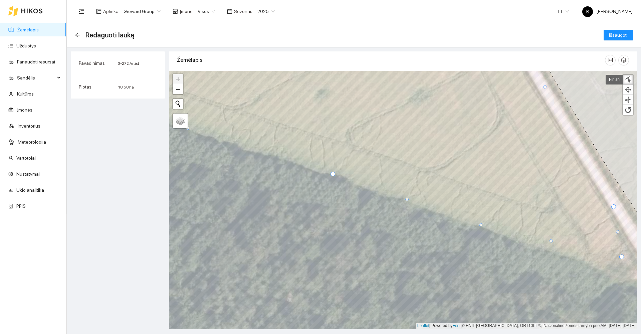
drag, startPoint x: 477, startPoint y: 215, endPoint x: 480, endPoint y: 224, distance: 10.0
click at [480, 224] on div at bounding box center [480, 224] width 3 height 3
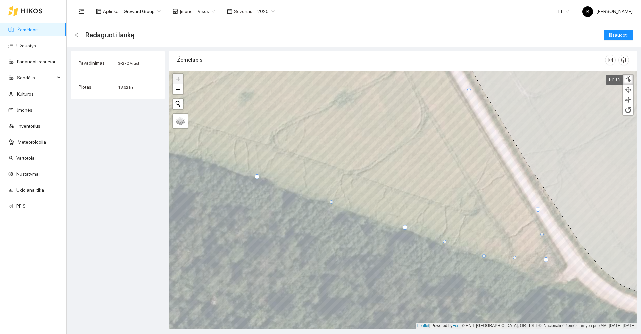
drag, startPoint x: 475, startPoint y: 244, endPoint x: 484, endPoint y: 256, distance: 15.1
click at [484, 256] on div at bounding box center [484, 255] width 3 height 3
drag, startPoint x: 516, startPoint y: 258, endPoint x: 539, endPoint y: 276, distance: 29.5
click at [538, 276] on div at bounding box center [537, 275] width 3 height 3
drag, startPoint x: 548, startPoint y: 259, endPoint x: 560, endPoint y: 267, distance: 14.1
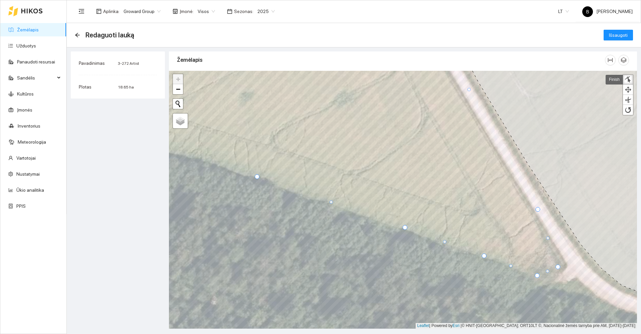
click at [560, 267] on div at bounding box center [558, 267] width 5 height 5
drag, startPoint x: 538, startPoint y: 209, endPoint x: 531, endPoint y: 214, distance: 8.8
click at [531, 214] on div at bounding box center [531, 214] width 5 height 5
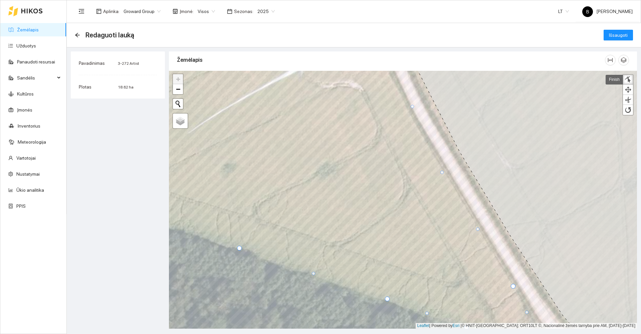
drag, startPoint x: 448, startPoint y: 163, endPoint x: 442, endPoint y: 172, distance: 10.4
click at [442, 172] on div at bounding box center [442, 172] width 3 height 3
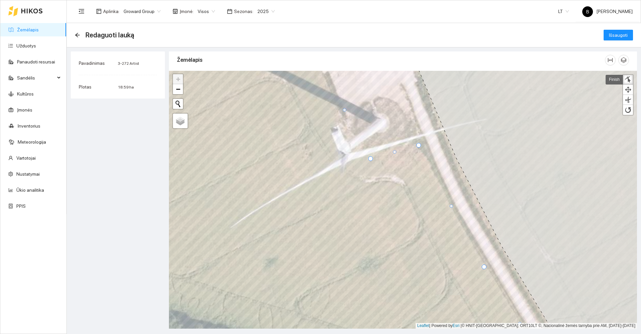
drag, startPoint x: 424, startPoint y: 135, endPoint x: 417, endPoint y: 144, distance: 11.6
click at [417, 144] on div at bounding box center [419, 145] width 5 height 5
drag, startPoint x: 344, startPoint y: 108, endPoint x: 348, endPoint y: 143, distance: 34.6
click at [348, 142] on div at bounding box center [348, 143] width 3 height 3
drag, startPoint x: 369, startPoint y: 158, endPoint x: 369, endPoint y: 153, distance: 5.4
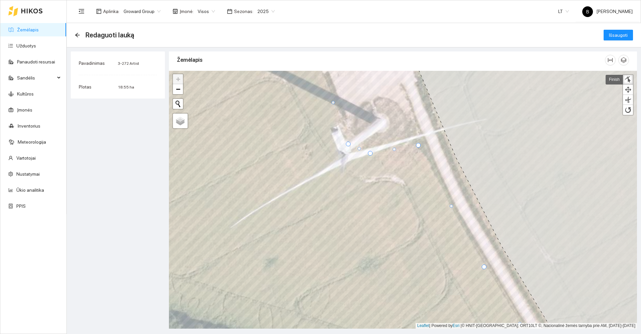
click at [369, 153] on div at bounding box center [370, 153] width 5 height 5
drag, startPoint x: 348, startPoint y: 143, endPoint x: 357, endPoint y: 136, distance: 11.2
click at [356, 137] on div at bounding box center [355, 138] width 5 height 5
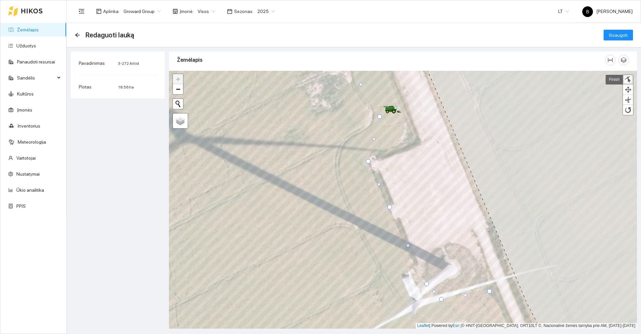
drag, startPoint x: 362, startPoint y: 145, endPoint x: 368, endPoint y: 163, distance: 18.6
click at [368, 163] on div at bounding box center [368, 161] width 5 height 5
drag, startPoint x: 389, startPoint y: 205, endPoint x: 388, endPoint y: 212, distance: 6.8
click at [388, 212] on div at bounding box center [389, 213] width 5 height 5
drag, startPoint x: 377, startPoint y: 186, endPoint x: 372, endPoint y: 176, distance: 11.7
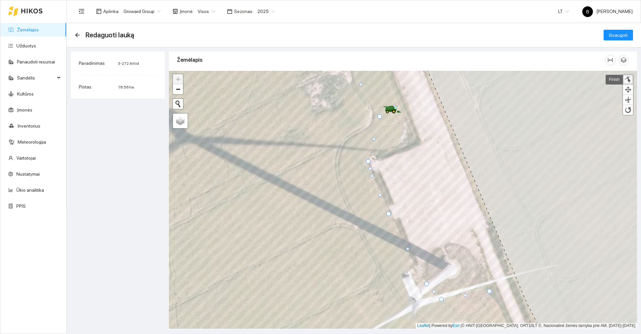
click at [370, 175] on div at bounding box center [371, 175] width 3 height 3
drag, startPoint x: 368, startPoint y: 162, endPoint x: 369, endPoint y: 155, distance: 6.4
click at [367, 157] on div at bounding box center [367, 157] width 5 height 5
drag, startPoint x: 381, startPoint y: 117, endPoint x: 416, endPoint y: 140, distance: 41.7
click at [416, 140] on div at bounding box center [414, 139] width 5 height 5
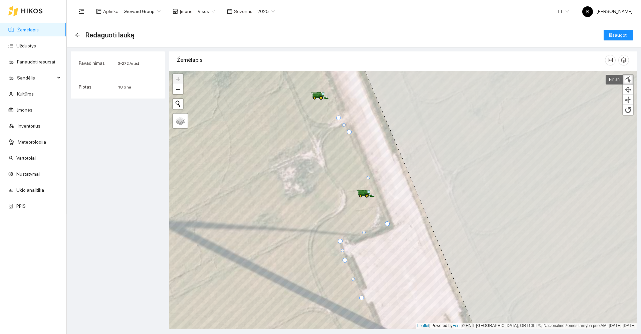
drag, startPoint x: 314, startPoint y: 137, endPoint x: 348, endPoint y: 132, distance: 34.4
click at [348, 132] on div at bounding box center [349, 132] width 5 height 5
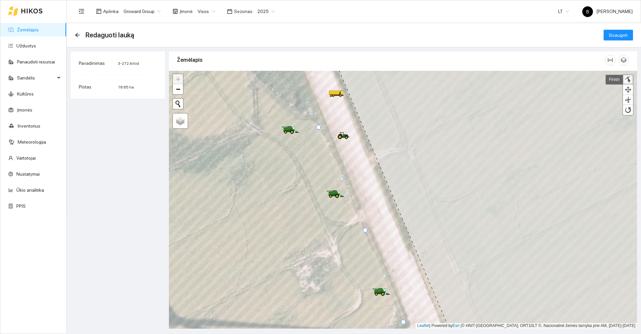
drag, startPoint x: 354, startPoint y: 215, endPoint x: 318, endPoint y: 127, distance: 95.9
click at [318, 127] on div at bounding box center [318, 127] width 5 height 5
drag, startPoint x: 298, startPoint y: 132, endPoint x: 280, endPoint y: 246, distance: 115.3
click at [282, 220] on icon at bounding box center [283, 219] width 2 height 2
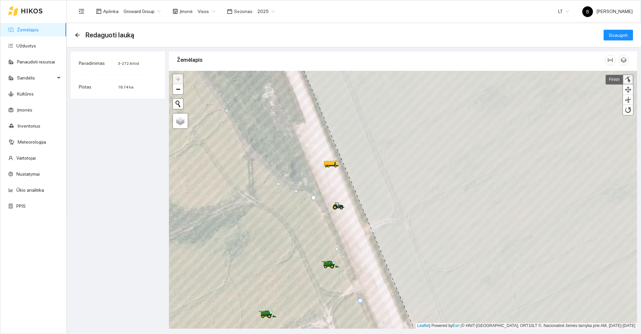
drag, startPoint x: 245, startPoint y: 117, endPoint x: 279, endPoint y: 184, distance: 75.0
click at [279, 184] on div at bounding box center [278, 183] width 3 height 3
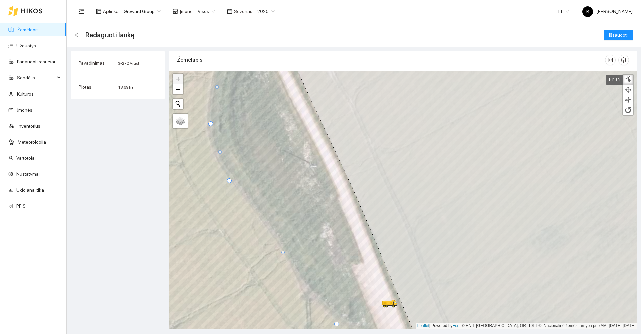
drag, startPoint x: 234, startPoint y: 177, endPoint x: 230, endPoint y: 181, distance: 5.4
click at [230, 181] on div at bounding box center [229, 180] width 5 height 5
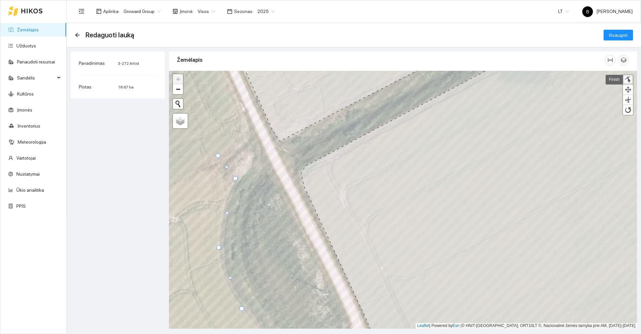
drag, startPoint x: 224, startPoint y: 252, endPoint x: 219, endPoint y: 248, distance: 5.9
click at [219, 248] on div at bounding box center [218, 247] width 5 height 5
drag, startPoint x: 230, startPoint y: 278, endPoint x: 225, endPoint y: 279, distance: 5.2
click at [225, 279] on div at bounding box center [225, 279] width 3 height 3
drag, startPoint x: 227, startPoint y: 214, endPoint x: 223, endPoint y: 209, distance: 6.3
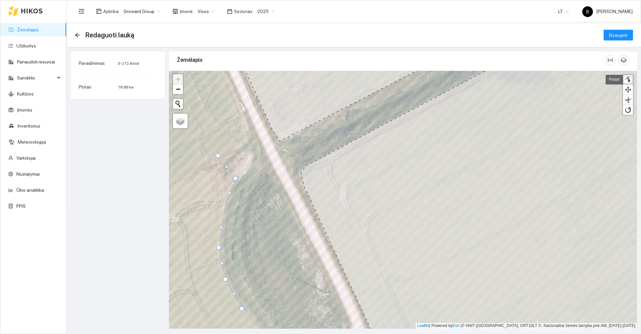
click at [223, 209] on div at bounding box center [223, 207] width 3 height 3
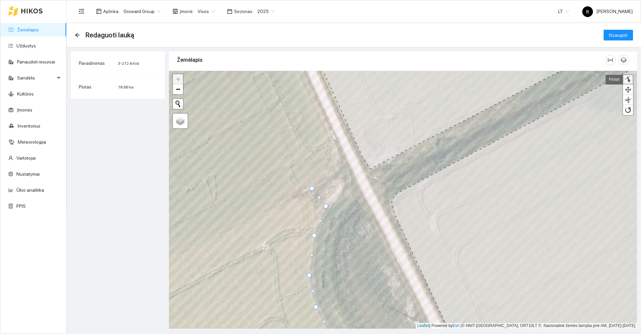
drag, startPoint x: 307, startPoint y: 183, endPoint x: 311, endPoint y: 188, distance: 6.0
click at [311, 188] on div at bounding box center [312, 188] width 5 height 5
click at [320, 197] on div at bounding box center [320, 197] width 3 height 3
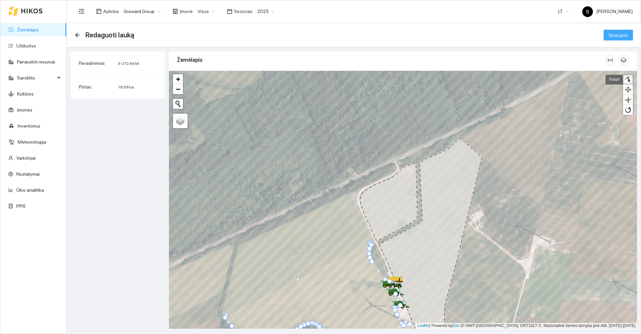
click at [614, 37] on span "Išsaugoti" at bounding box center [618, 34] width 19 height 7
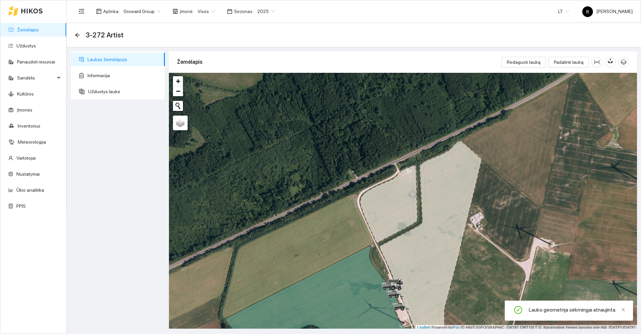
click at [516, 162] on div at bounding box center [403, 202] width 468 height 258
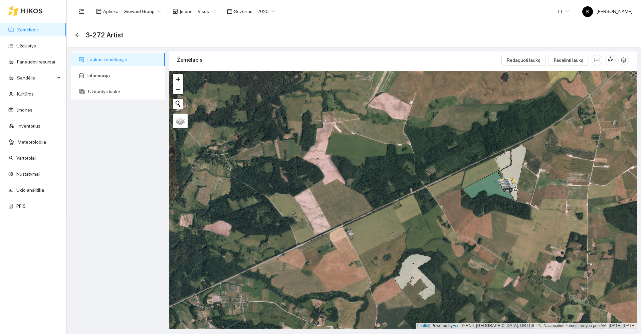
drag, startPoint x: 362, startPoint y: 291, endPoint x: 319, endPoint y: 258, distance: 54.3
click at [320, 258] on div at bounding box center [403, 200] width 468 height 258
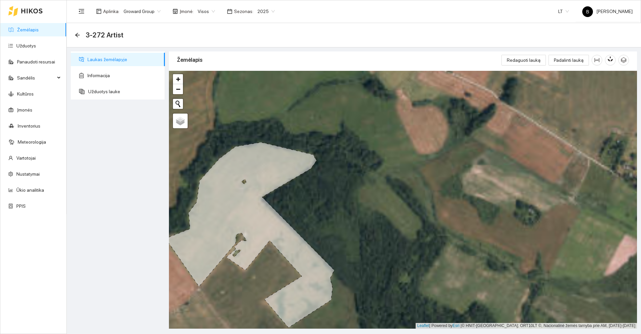
drag, startPoint x: 316, startPoint y: 223, endPoint x: 375, endPoint y: 216, distance: 59.3
click at [375, 216] on div at bounding box center [403, 200] width 468 height 258
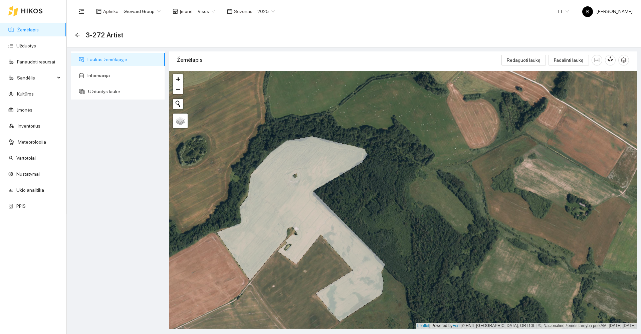
click at [263, 218] on icon at bounding box center [301, 228] width 169 height 185
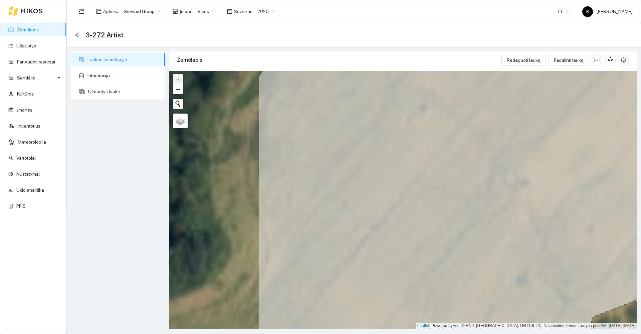
drag, startPoint x: 326, startPoint y: 218, endPoint x: 530, endPoint y: 184, distance: 207.3
click at [530, 184] on icon at bounding box center [540, 211] width 563 height 310
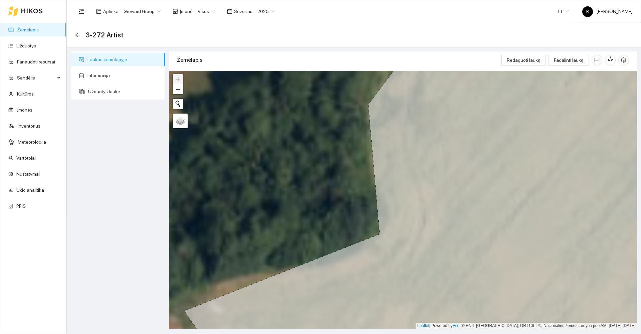
drag, startPoint x: 513, startPoint y: 183, endPoint x: 379, endPoint y: 195, distance: 134.2
click at [378, 196] on icon at bounding box center [434, 200] width 500 height 310
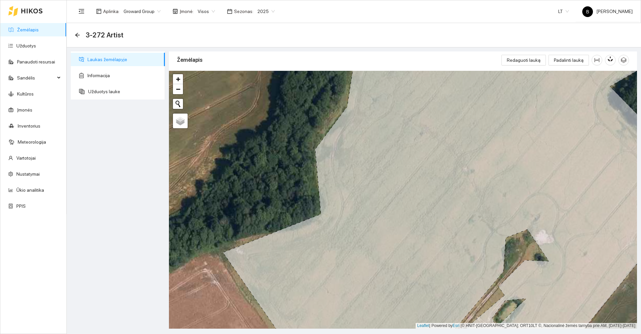
click at [74, 33] on div "3-272 Artist" at bounding box center [354, 35] width 575 height 24
click at [77, 36] on icon "arrow-left" at bounding box center [77, 34] width 5 height 5
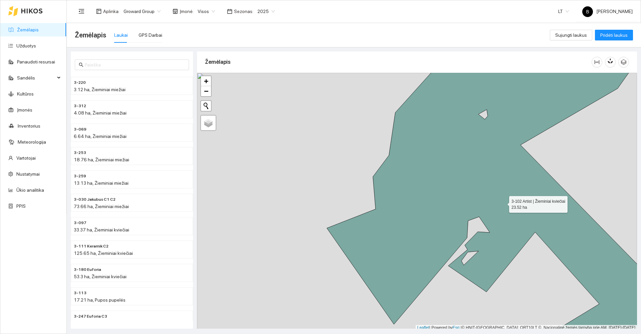
scroll to position [2, 0]
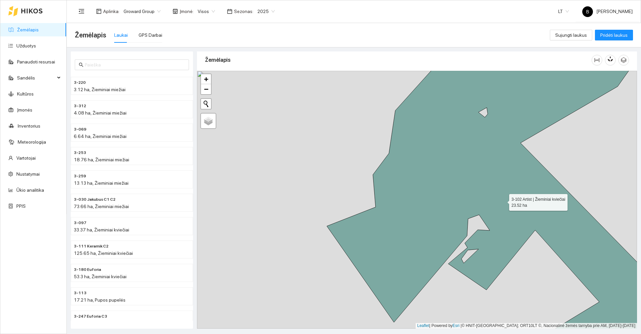
click at [423, 201] on icon at bounding box center [496, 199] width 338 height 311
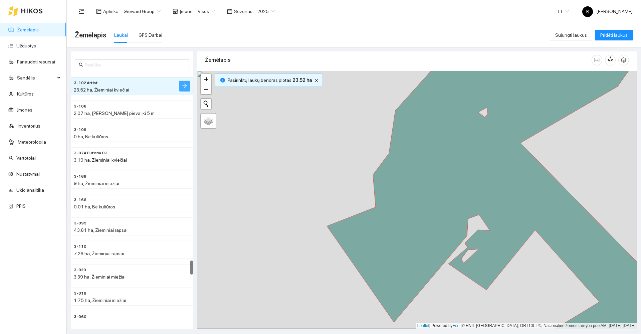
click at [182, 86] on button "button" at bounding box center [184, 86] width 11 height 11
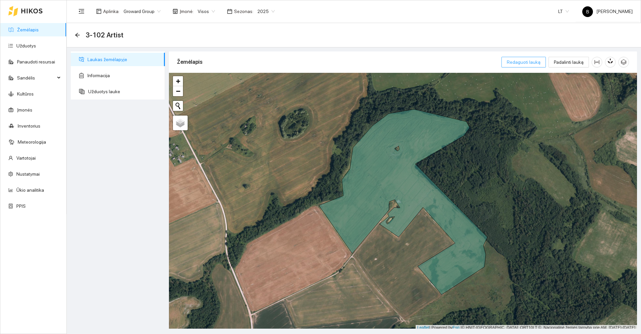
click at [525, 61] on span "Redaguoti lauką" at bounding box center [524, 61] width 34 height 7
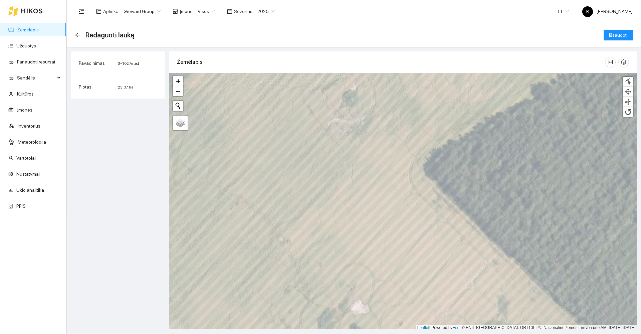
scroll to position [2, 0]
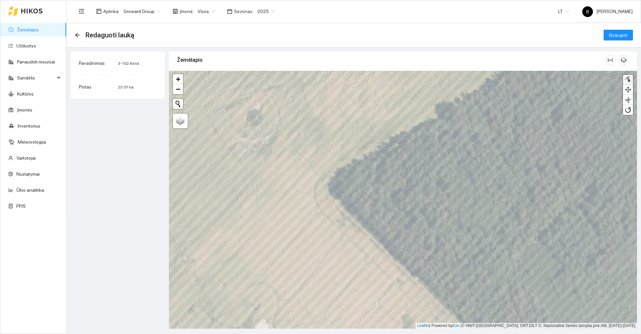
click at [625, 80] on link at bounding box center [628, 80] width 10 height 10
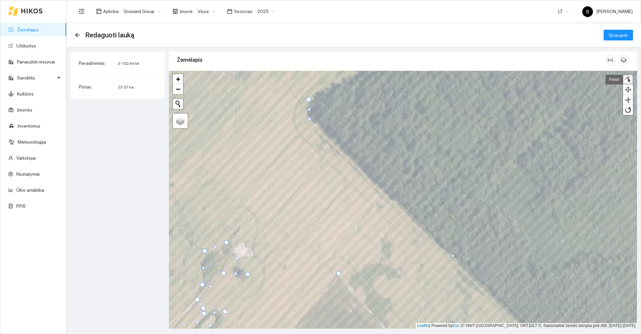
drag, startPoint x: 452, startPoint y: 247, endPoint x: 309, endPoint y: 119, distance: 191.7
click at [309, 119] on div at bounding box center [309, 118] width 3 height 3
drag, startPoint x: 452, startPoint y: 256, endPoint x: 329, endPoint y: 139, distance: 170.4
click at [329, 139] on div at bounding box center [329, 138] width 3 height 3
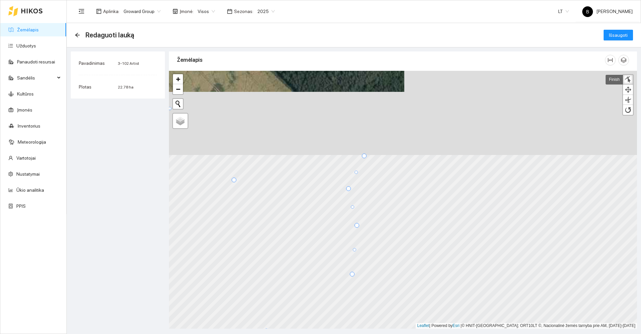
click at [288, 268] on div at bounding box center [403, 200] width 468 height 258
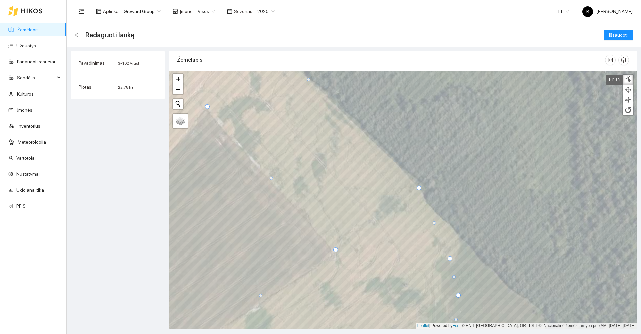
drag, startPoint x: 466, startPoint y: 226, endPoint x: 421, endPoint y: 189, distance: 58.4
click at [420, 189] on div at bounding box center [419, 188] width 5 height 5
drag, startPoint x: 436, startPoint y: 224, endPoint x: 426, endPoint y: 205, distance: 21.1
click at [426, 205] on div at bounding box center [425, 204] width 3 height 3
click at [455, 232] on div at bounding box center [453, 231] width 3 height 3
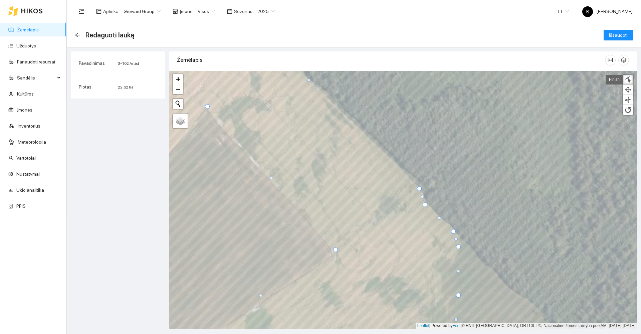
drag, startPoint x: 450, startPoint y: 260, endPoint x: 459, endPoint y: 248, distance: 14.4
click at [459, 248] on div at bounding box center [458, 247] width 5 height 5
drag, startPoint x: 458, startPoint y: 270, endPoint x: 446, endPoint y: 268, distance: 12.4
click at [446, 268] on div at bounding box center [446, 269] width 3 height 3
drag, startPoint x: 459, startPoint y: 296, endPoint x: 447, endPoint y: 297, distance: 12.1
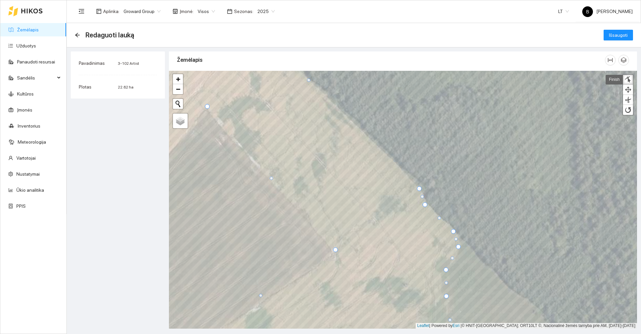
click at [447, 297] on div at bounding box center [446, 296] width 5 height 5
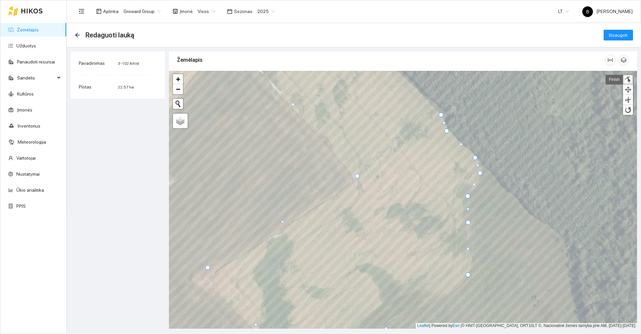
drag, startPoint x: 473, startPoint y: 269, endPoint x: 466, endPoint y: 274, distance: 8.7
click at [466, 274] on div at bounding box center [468, 275] width 5 height 5
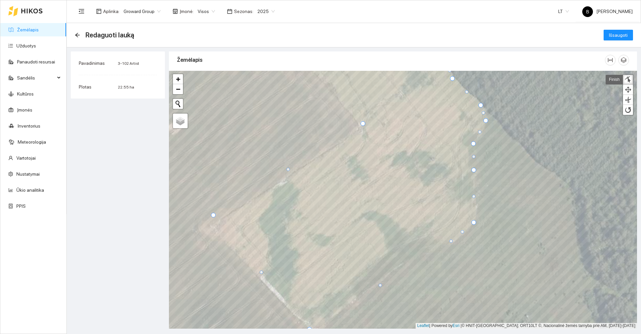
drag, startPoint x: 391, startPoint y: 277, endPoint x: 451, endPoint y: 242, distance: 68.9
click at [451, 242] on div at bounding box center [451, 241] width 3 height 3
drag, startPoint x: 379, startPoint y: 284, endPoint x: 402, endPoint y: 259, distance: 33.6
click at [402, 259] on div at bounding box center [402, 259] width 3 height 3
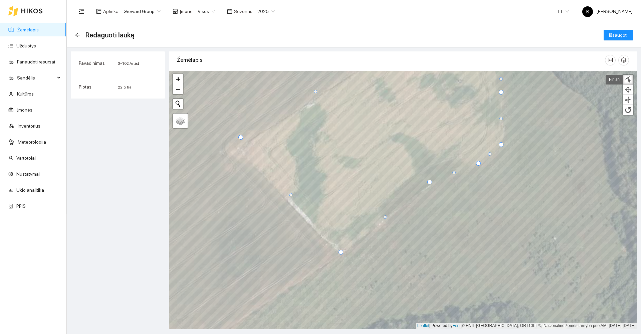
drag, startPoint x: 337, startPoint y: 251, endPoint x: 341, endPoint y: 252, distance: 4.1
click at [341, 252] on div at bounding box center [341, 252] width 5 height 5
drag, startPoint x: 291, startPoint y: 194, endPoint x: 285, endPoint y: 198, distance: 7.7
click at [285, 198] on div at bounding box center [284, 198] width 3 height 3
drag, startPoint x: 240, startPoint y: 138, endPoint x: 236, endPoint y: 148, distance: 10.2
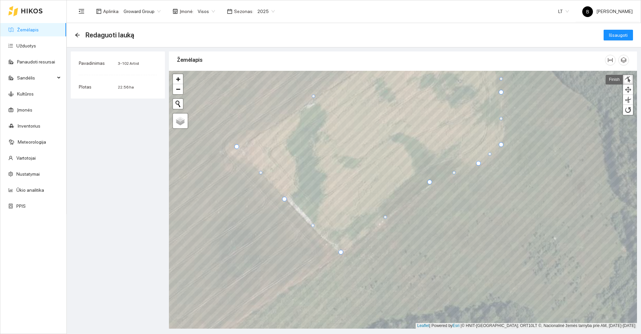
click at [236, 148] on div at bounding box center [237, 146] width 5 height 5
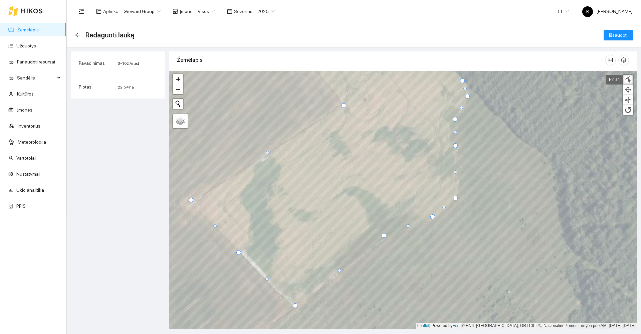
drag, startPoint x: 345, startPoint y: 99, endPoint x: 344, endPoint y: 105, distance: 6.4
click at [344, 105] on div at bounding box center [344, 105] width 5 height 5
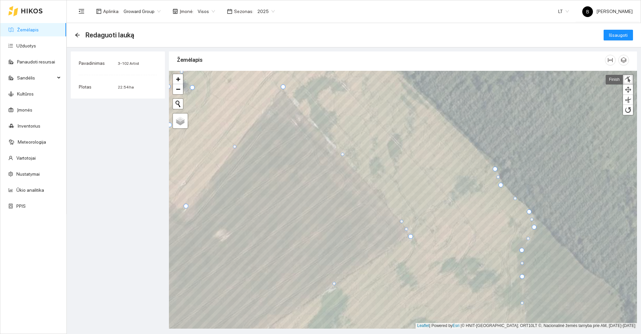
drag, startPoint x: 347, startPoint y: 161, endPoint x: 402, endPoint y: 221, distance: 81.1
click at [402, 221] on div at bounding box center [401, 221] width 3 height 3
click at [281, 87] on div at bounding box center [282, 87] width 5 height 5
click at [186, 208] on div at bounding box center [185, 209] width 5 height 5
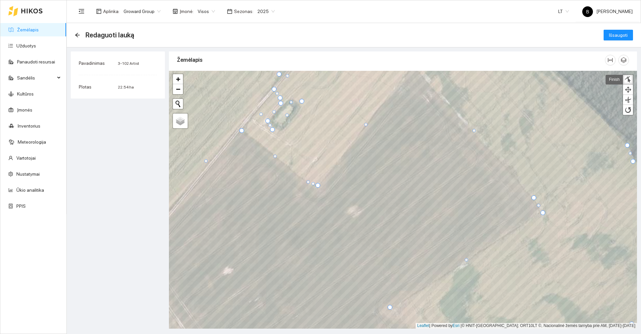
drag, startPoint x: 280, startPoint y: 158, endPoint x: 308, endPoint y: 182, distance: 37.2
click at [308, 182] on div at bounding box center [308, 181] width 3 height 3
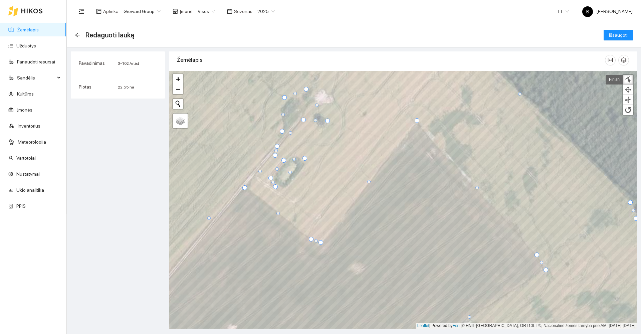
drag, startPoint x: 283, startPoint y: 156, endPoint x: 275, endPoint y: 157, distance: 8.0
click at [275, 157] on div at bounding box center [275, 155] width 5 height 5
drag, startPoint x: 277, startPoint y: 186, endPoint x: 285, endPoint y: 191, distance: 10.0
click at [285, 191] on div at bounding box center [284, 191] width 5 height 5
drag, startPoint x: 306, startPoint y: 157, endPoint x: 308, endPoint y: 164, distance: 7.2
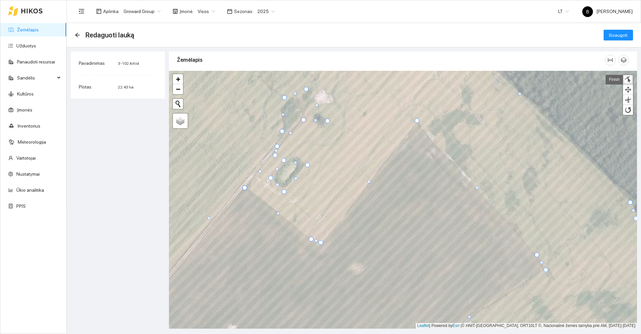
click at [308, 164] on div at bounding box center [307, 165] width 5 height 5
drag, startPoint x: 282, startPoint y: 159, endPoint x: 293, endPoint y: 151, distance: 13.1
click at [293, 151] on div at bounding box center [294, 152] width 5 height 5
click at [270, 178] on div at bounding box center [271, 178] width 5 height 5
drag, startPoint x: 315, startPoint y: 120, endPoint x: 322, endPoint y: 130, distance: 12.6
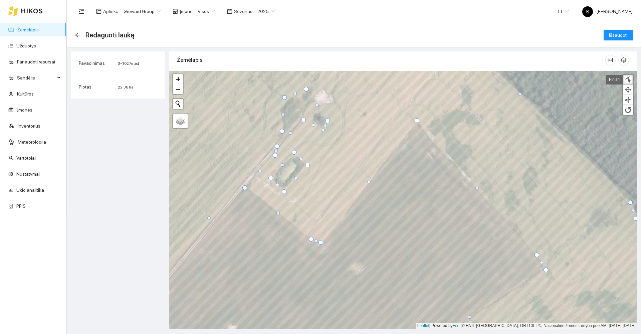
click at [322, 130] on div at bounding box center [323, 130] width 3 height 3
drag, startPoint x: 329, startPoint y: 120, endPoint x: 333, endPoint y: 120, distance: 3.7
click at [333, 120] on div at bounding box center [331, 120] width 5 height 5
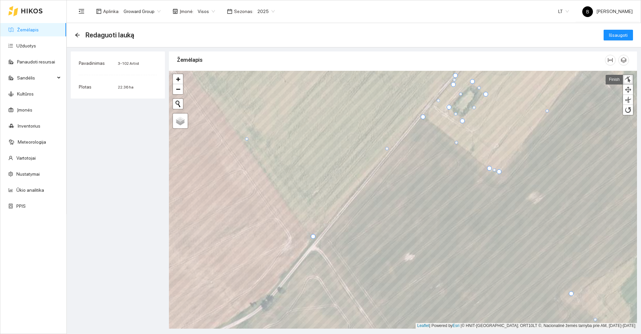
click at [313, 238] on div at bounding box center [313, 236] width 5 height 5
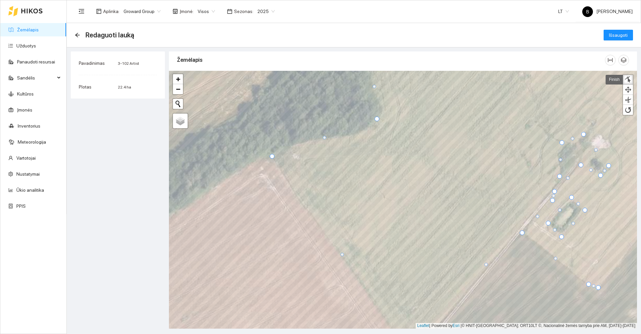
drag, startPoint x: 279, startPoint y: 158, endPoint x: 272, endPoint y: 157, distance: 7.1
click at [272, 157] on div at bounding box center [272, 156] width 5 height 5
drag, startPoint x: 324, startPoint y: 138, endPoint x: 298, endPoint y: 143, distance: 27.0
click at [298, 143] on div at bounding box center [298, 143] width 3 height 3
drag, startPoint x: 337, startPoint y: 131, endPoint x: 340, endPoint y: 136, distance: 5.7
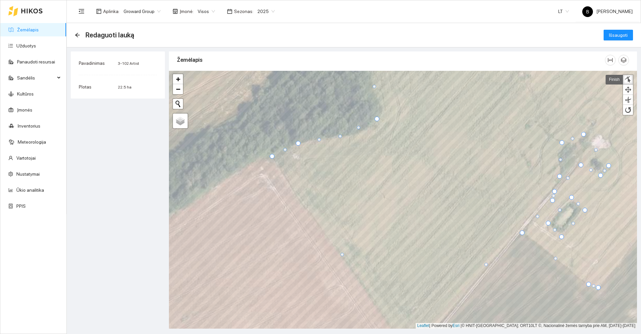
click at [340, 136] on div at bounding box center [340, 136] width 3 height 3
drag, startPoint x: 357, startPoint y: 128, endPoint x: 369, endPoint y: 131, distance: 12.3
click at [369, 131] on div at bounding box center [370, 129] width 3 height 3
drag, startPoint x: 377, startPoint y: 120, endPoint x: 381, endPoint y: 118, distance: 4.5
click at [381, 118] on div at bounding box center [381, 117] width 5 height 5
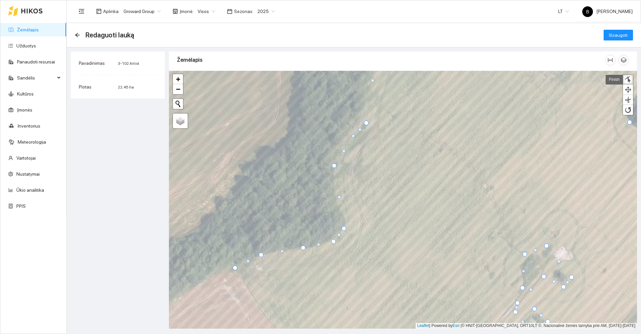
drag, startPoint x: 350, startPoint y: 145, endPoint x: 353, endPoint y: 136, distance: 8.9
click at [353, 136] on div at bounding box center [353, 135] width 3 height 3
drag, startPoint x: 365, startPoint y: 122, endPoint x: 367, endPoint y: 109, distance: 12.8
click at [367, 109] on div at bounding box center [367, 110] width 5 height 5
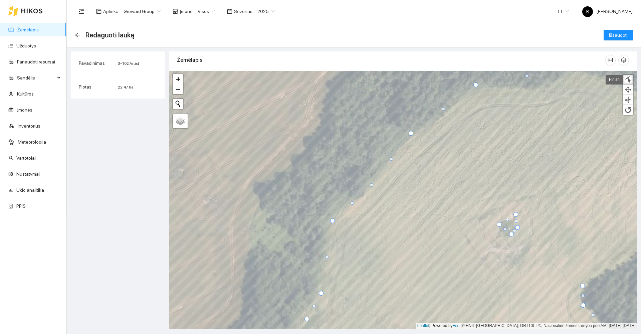
click at [372, 186] on div at bounding box center [371, 184] width 3 height 3
drag, startPoint x: 411, startPoint y: 135, endPoint x: 413, endPoint y: 138, distance: 4.0
click at [413, 138] on div at bounding box center [414, 136] width 5 height 5
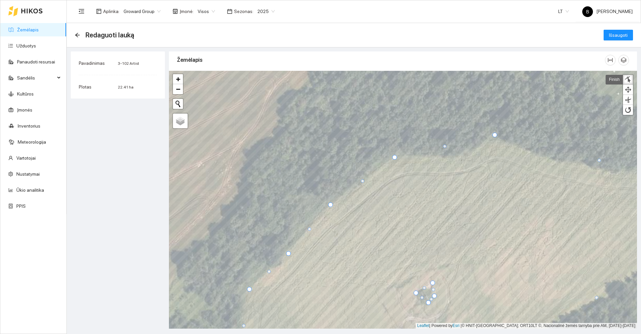
drag, startPoint x: 392, startPoint y: 153, endPoint x: 394, endPoint y: 157, distance: 4.5
click at [394, 157] on div at bounding box center [395, 157] width 5 height 5
drag, startPoint x: 445, startPoint y: 147, endPoint x: 450, endPoint y: 158, distance: 12.6
click at [450, 158] on div at bounding box center [449, 158] width 3 height 3
drag, startPoint x: 495, startPoint y: 136, endPoint x: 495, endPoint y: 142, distance: 5.3
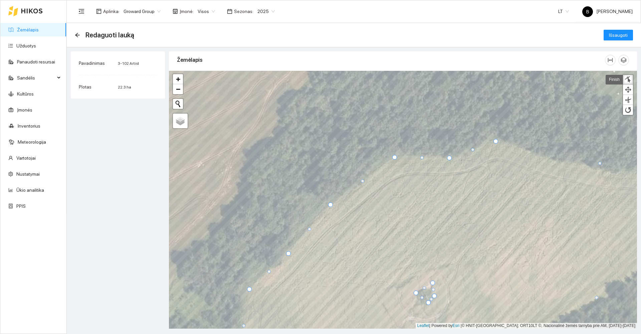
click at [496, 142] on div at bounding box center [496, 141] width 5 height 5
drag, startPoint x: 473, startPoint y: 148, endPoint x: 475, endPoint y: 152, distance: 4.8
click at [475, 152] on div at bounding box center [475, 152] width 3 height 3
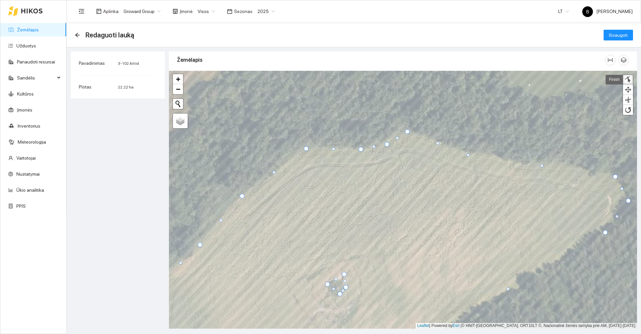
drag, startPoint x: 511, startPoint y: 155, endPoint x: 467, endPoint y: 156, distance: 43.4
click at [467, 156] on div at bounding box center [468, 154] width 3 height 3
drag, startPoint x: 541, startPoint y: 165, endPoint x: 530, endPoint y: 165, distance: 11.4
click at [530, 165] on div at bounding box center [530, 164] width 3 height 3
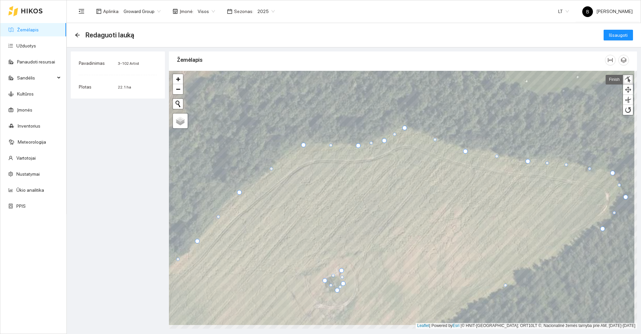
drag, startPoint x: 570, startPoint y: 167, endPoint x: 566, endPoint y: 165, distance: 4.6
click at [566, 165] on div at bounding box center [566, 164] width 3 height 3
drag, startPoint x: 614, startPoint y: 173, endPoint x: 607, endPoint y: 173, distance: 7.0
click at [607, 173] on div at bounding box center [606, 173] width 5 height 5
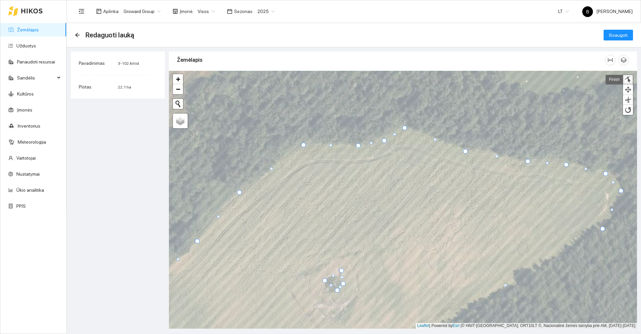
drag, startPoint x: 627, startPoint y: 197, endPoint x: 623, endPoint y: 191, distance: 7.4
click at [623, 191] on div at bounding box center [621, 190] width 5 height 5
drag, startPoint x: 618, startPoint y: 209, endPoint x: 624, endPoint y: 209, distance: 6.7
click at [624, 209] on div at bounding box center [623, 208] width 3 height 3
click at [607, 225] on div at bounding box center [608, 225] width 5 height 5
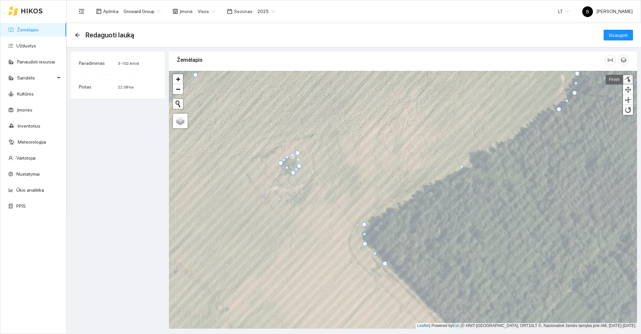
click at [286, 157] on div at bounding box center [287, 156] width 3 height 3
drag, startPoint x: 287, startPoint y: 167, endPoint x: 280, endPoint y: 171, distance: 7.2
click at [280, 171] on div at bounding box center [280, 170] width 3 height 3
drag, startPoint x: 288, startPoint y: 171, endPoint x: 285, endPoint y: 174, distance: 3.6
click at [285, 174] on div at bounding box center [284, 174] width 3 height 3
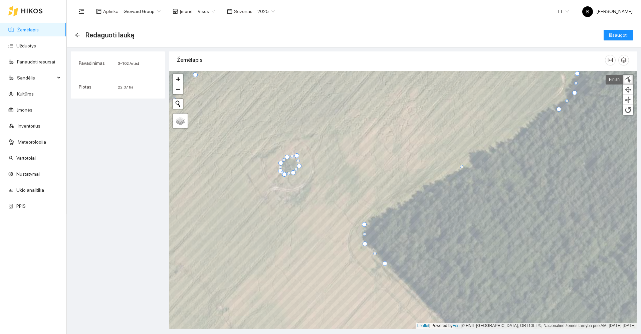
click at [296, 156] on div at bounding box center [297, 155] width 5 height 5
click at [108, 141] on div at bounding box center [108, 141] width 0 height 0
click at [297, 172] on div at bounding box center [295, 173] width 5 height 5
click at [613, 37] on span "Išsaugoti" at bounding box center [618, 34] width 19 height 7
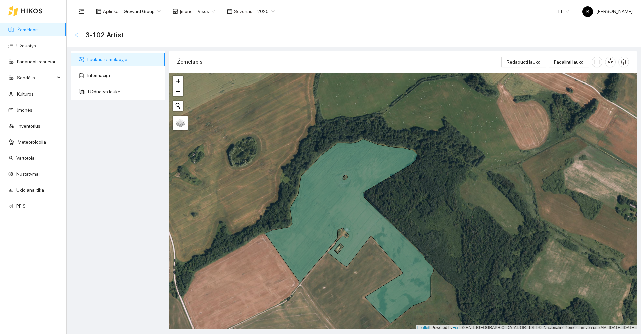
click at [77, 32] on icon "arrow-left" at bounding box center [77, 34] width 5 height 5
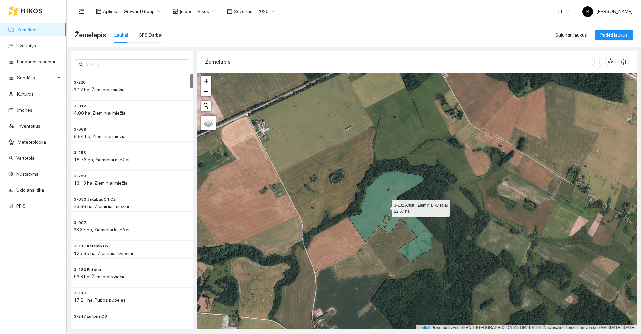
scroll to position [2, 0]
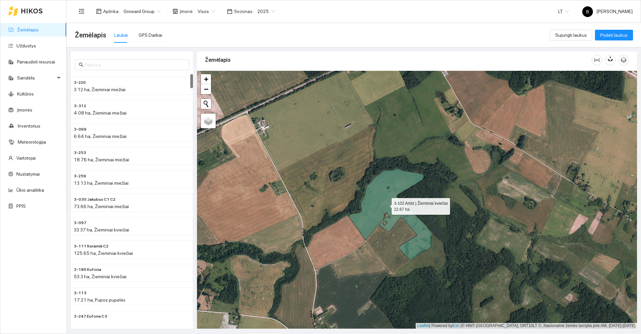
click at [386, 207] on icon at bounding box center [390, 214] width 84 height 92
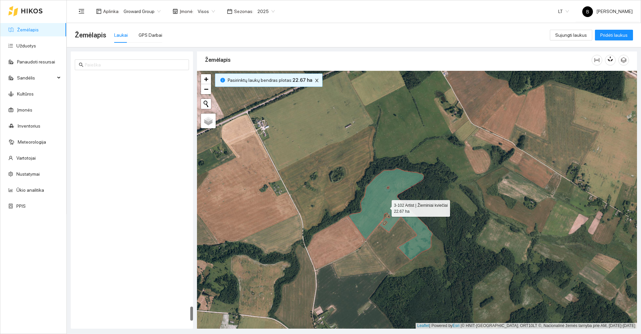
scroll to position [4045, 0]
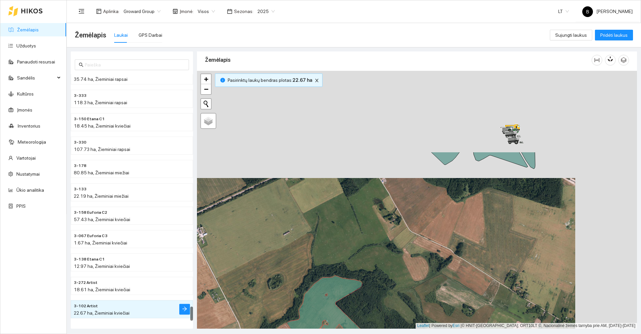
drag, startPoint x: 430, startPoint y: 274, endPoint x: 405, endPoint y: 313, distance: 46.5
click at [405, 313] on div at bounding box center [417, 200] width 440 height 258
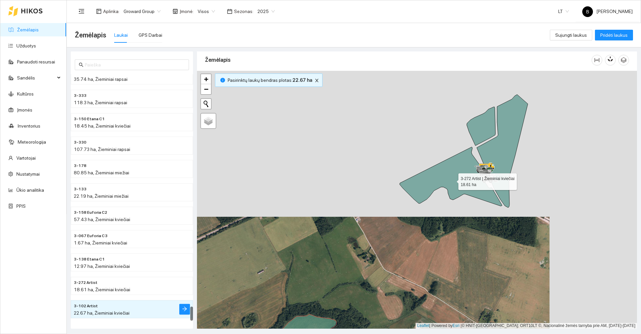
click at [444, 172] on icon at bounding box center [451, 176] width 103 height 59
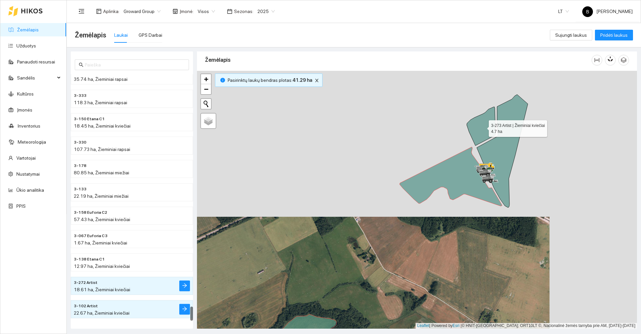
click at [485, 115] on icon at bounding box center [481, 126] width 29 height 39
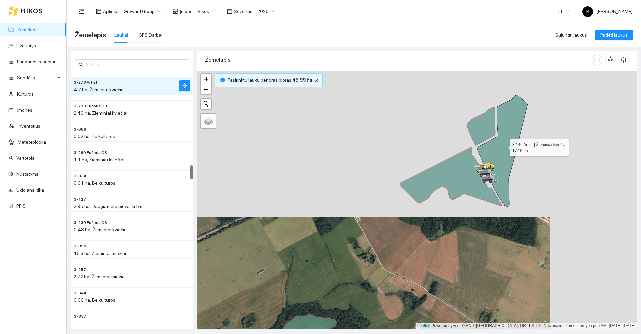
drag, startPoint x: 517, startPoint y: 132, endPoint x: 523, endPoint y: 133, distance: 6.1
click at [518, 132] on icon at bounding box center [502, 151] width 51 height 113
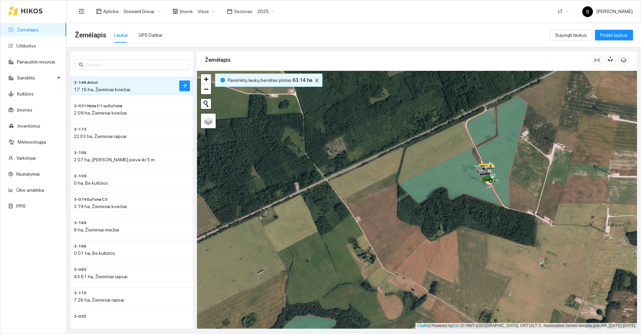
click at [315, 81] on icon "close" at bounding box center [317, 80] width 5 height 5
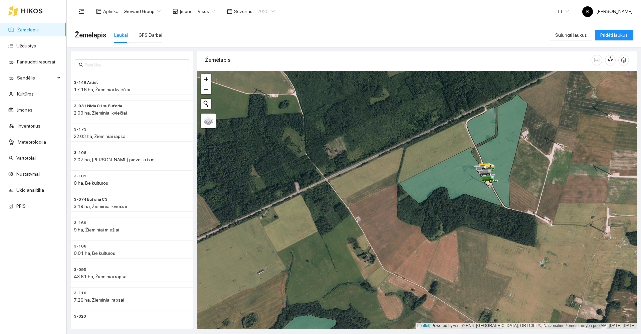
click at [267, 10] on span "2025" at bounding box center [266, 11] width 17 height 10
click at [259, 91] on div "2026" at bounding box center [261, 88] width 17 height 7
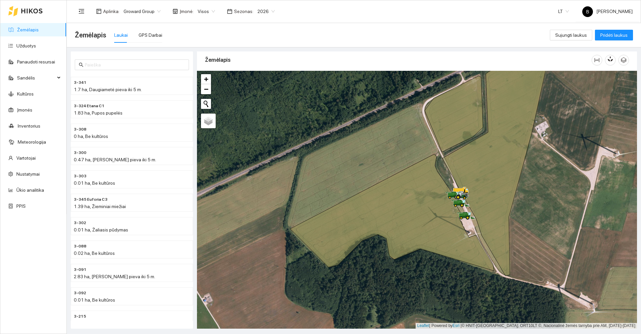
click at [545, 199] on div at bounding box center [417, 200] width 440 height 258
click at [264, 13] on span "2026" at bounding box center [266, 11] width 17 height 10
click at [261, 75] on div "2025" at bounding box center [261, 77] width 17 height 7
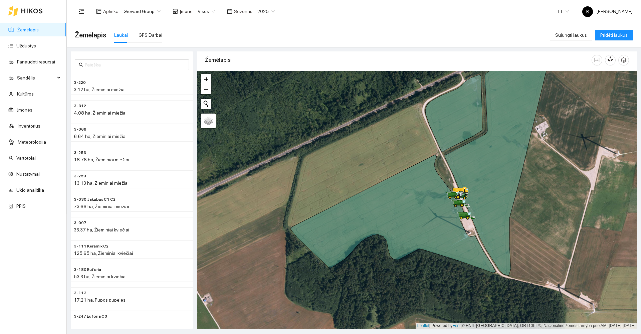
click at [267, 12] on span "2025" at bounding box center [266, 11] width 17 height 10
click at [261, 88] on div "2026" at bounding box center [261, 88] width 17 height 7
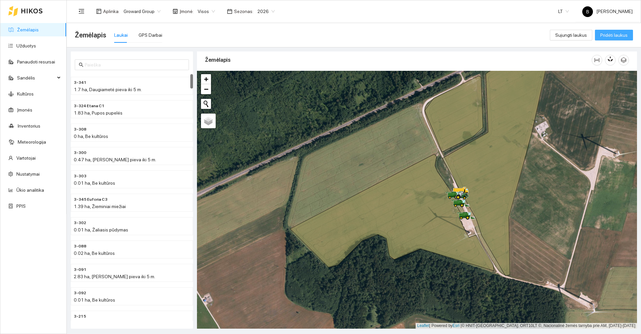
click at [615, 36] on span "Pridėti laukus" at bounding box center [614, 34] width 27 height 7
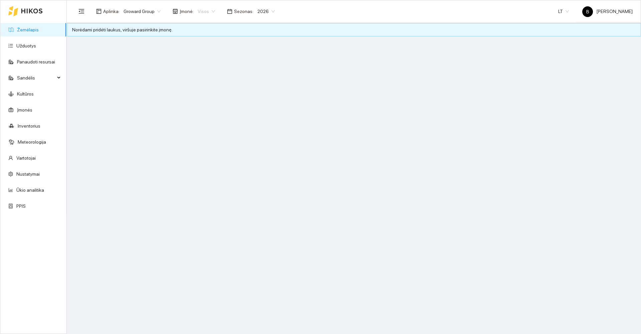
click at [204, 9] on span "Visos" at bounding box center [206, 11] width 17 height 10
click at [214, 35] on div "UAB "Zujų paukštynas" Ukmerge" at bounding box center [229, 34] width 68 height 7
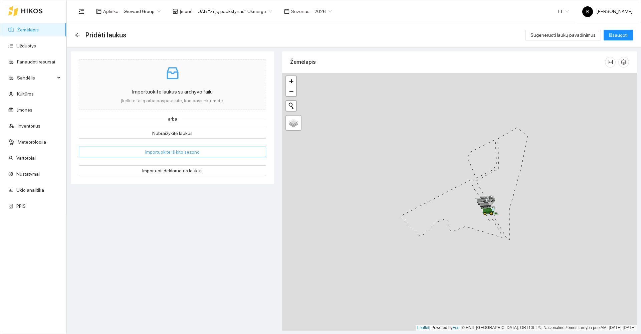
click at [184, 154] on span "Importuokite iš kito sezono" at bounding box center [172, 151] width 54 height 7
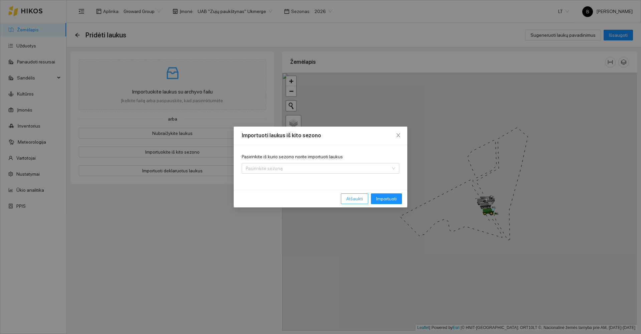
click at [357, 199] on span "Atšaukti" at bounding box center [354, 198] width 17 height 7
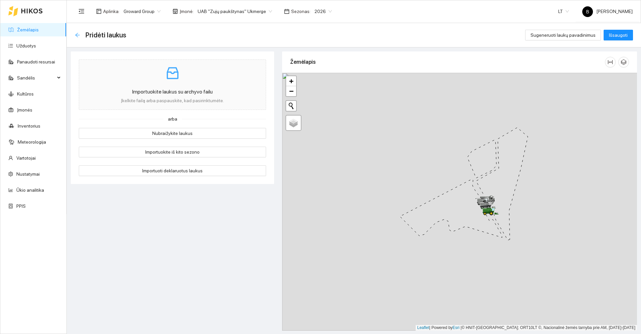
click at [78, 33] on icon "arrow-left" at bounding box center [77, 34] width 5 height 5
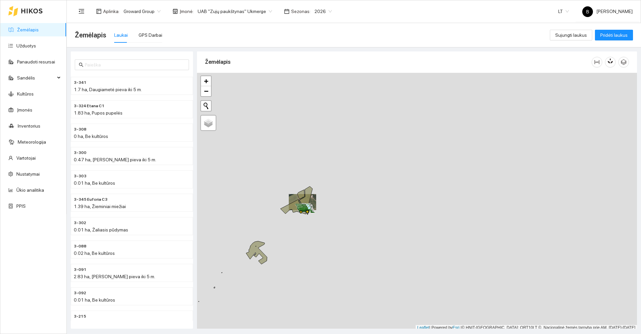
scroll to position [2, 0]
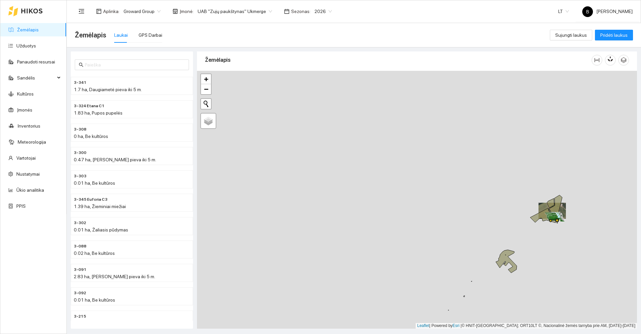
drag, startPoint x: 227, startPoint y: 214, endPoint x: 482, endPoint y: 195, distance: 255.6
click at [483, 198] on div at bounding box center [417, 200] width 440 height 258
drag, startPoint x: 357, startPoint y: 231, endPoint x: 434, endPoint y: 188, distance: 88.0
click at [434, 188] on div at bounding box center [417, 200] width 440 height 258
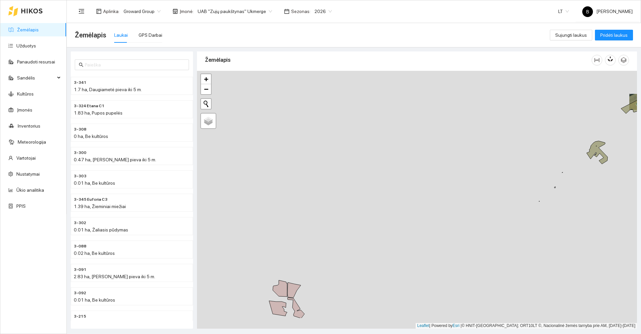
drag, startPoint x: 357, startPoint y: 228, endPoint x: 400, endPoint y: 165, distance: 76.7
click at [400, 165] on div at bounding box center [417, 200] width 440 height 258
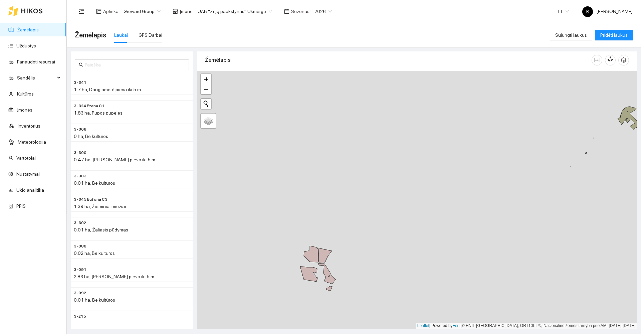
drag, startPoint x: 384, startPoint y: 192, endPoint x: 391, endPoint y: 176, distance: 17.6
click at [391, 176] on div at bounding box center [417, 200] width 440 height 258
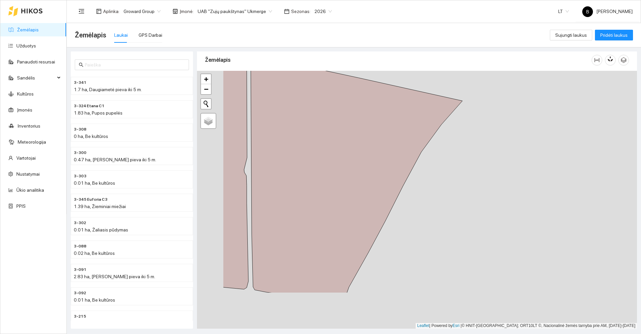
drag, startPoint x: 364, startPoint y: 246, endPoint x: 515, endPoint y: 126, distance: 192.4
click at [517, 126] on div at bounding box center [417, 200] width 440 height 258
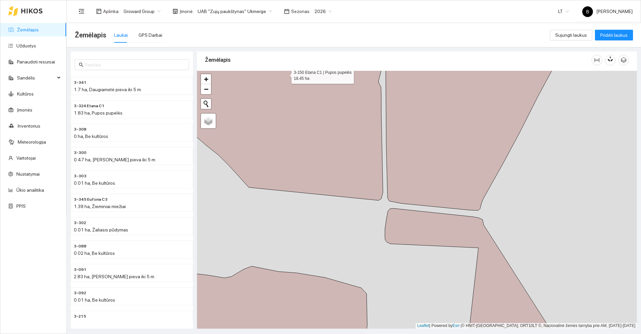
drag, startPoint x: 321, startPoint y: 144, endPoint x: 304, endPoint y: 197, distance: 55.4
click at [304, 197] on icon at bounding box center [268, 123] width 231 height 156
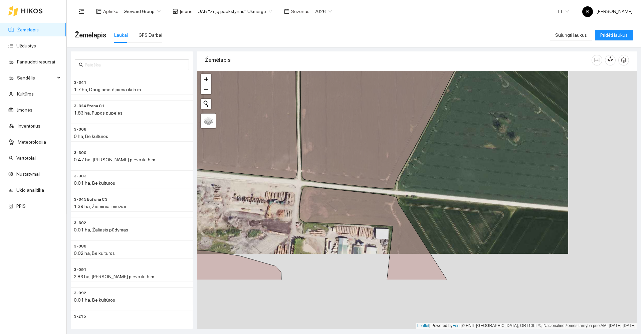
drag, startPoint x: 499, startPoint y: 245, endPoint x: 401, endPoint y: 155, distance: 133.1
click at [406, 158] on div at bounding box center [417, 200] width 440 height 258
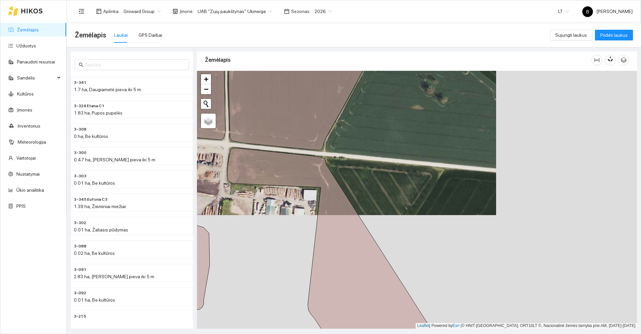
drag, startPoint x: 396, startPoint y: 190, endPoint x: 387, endPoint y: 138, distance: 52.7
click at [388, 144] on div at bounding box center [417, 200] width 440 height 258
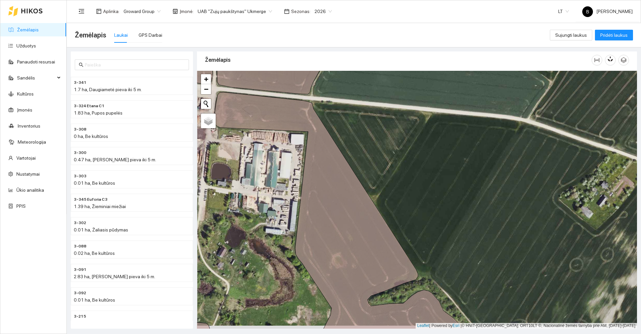
drag, startPoint x: 425, startPoint y: 235, endPoint x: 427, endPoint y: 157, distance: 78.2
click at [426, 167] on div at bounding box center [417, 200] width 440 height 258
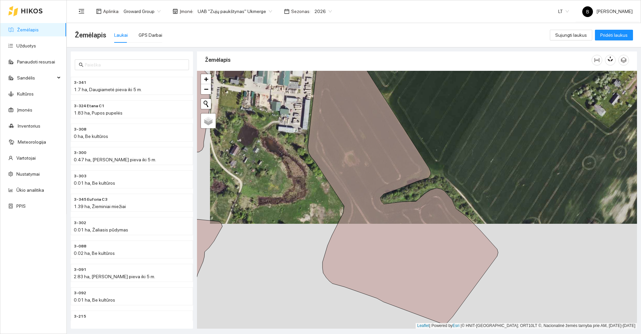
drag, startPoint x: 434, startPoint y: 169, endPoint x: 433, endPoint y: 109, distance: 59.8
click at [435, 111] on div at bounding box center [417, 200] width 440 height 258
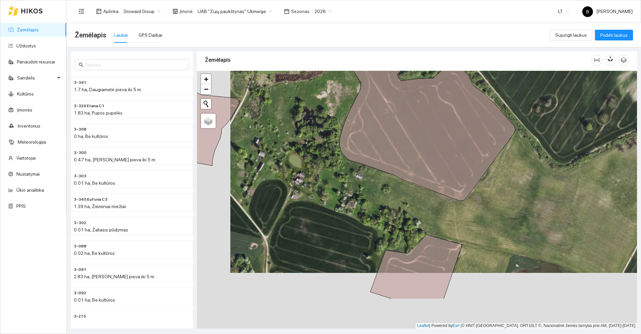
drag, startPoint x: 280, startPoint y: 231, endPoint x: 313, endPoint y: 175, distance: 65.5
click at [313, 175] on div at bounding box center [417, 200] width 440 height 258
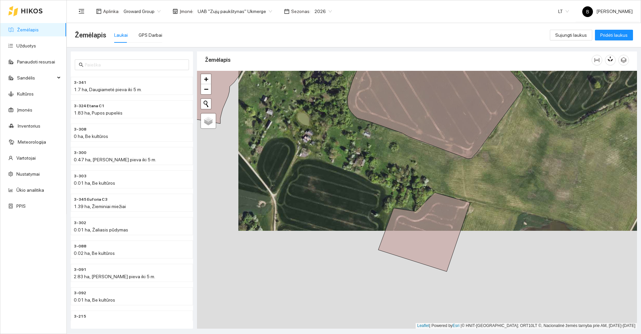
drag, startPoint x: 321, startPoint y: 213, endPoint x: 328, endPoint y: 157, distance: 56.1
click at [328, 158] on div at bounding box center [417, 200] width 440 height 258
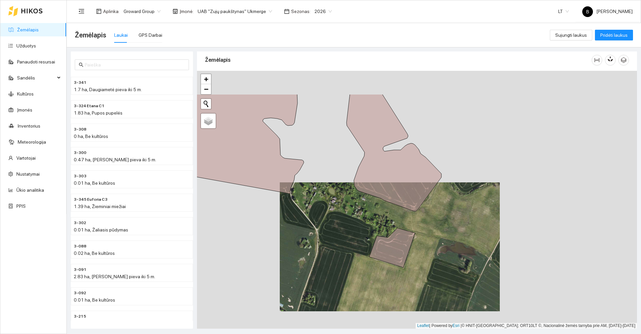
drag, startPoint x: 336, startPoint y: 236, endPoint x: 343, endPoint y: 249, distance: 14.7
click at [343, 249] on div at bounding box center [417, 200] width 440 height 258
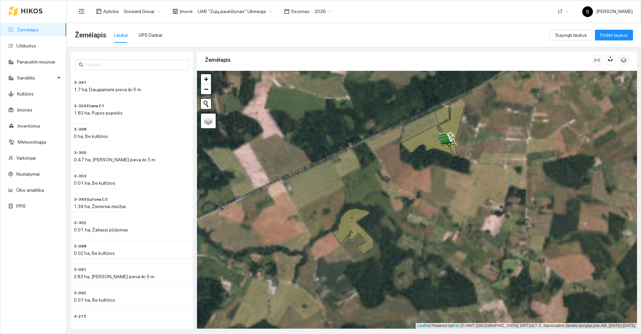
drag, startPoint x: 432, startPoint y: 196, endPoint x: 422, endPoint y: 202, distance: 11.1
click at [426, 202] on div at bounding box center [417, 200] width 440 height 258
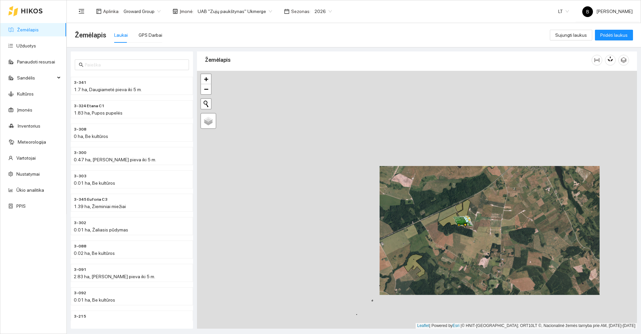
drag, startPoint x: 313, startPoint y: 203, endPoint x: 412, endPoint y: 207, distance: 99.6
click at [490, 205] on div at bounding box center [417, 200] width 440 height 258
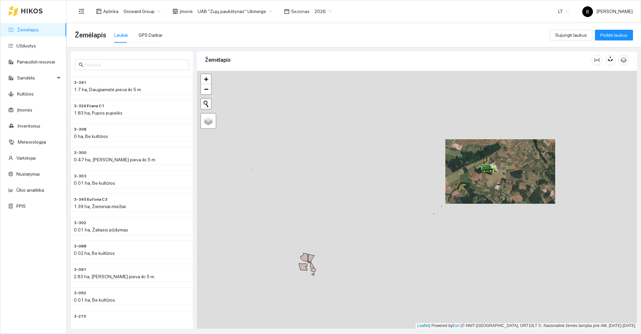
click at [361, 205] on div at bounding box center [417, 200] width 440 height 258
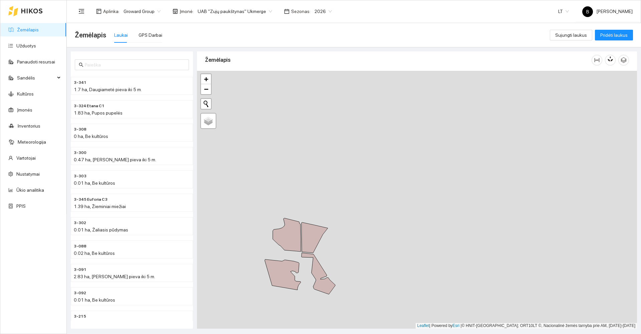
drag, startPoint x: 320, startPoint y: 269, endPoint x: 362, endPoint y: 197, distance: 82.7
click at [362, 197] on div at bounding box center [417, 200] width 440 height 258
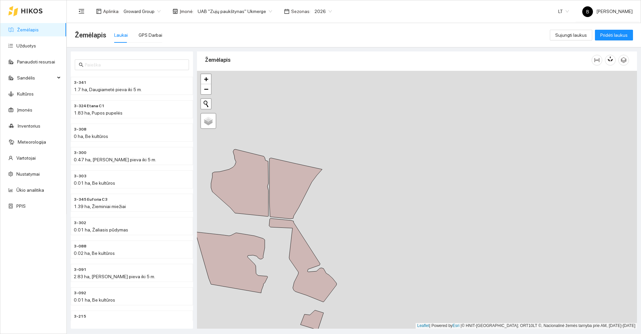
drag, startPoint x: 332, startPoint y: 240, endPoint x: 416, endPoint y: 155, distance: 119.1
click at [416, 155] on div at bounding box center [417, 200] width 440 height 258
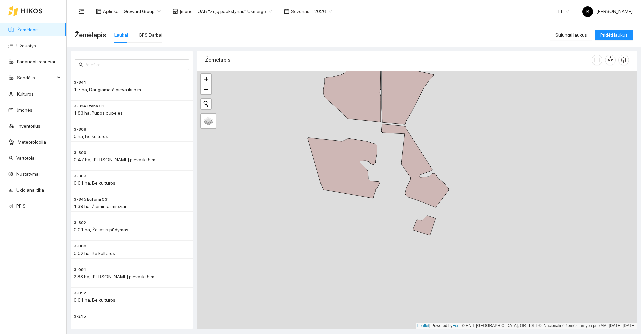
drag, startPoint x: 320, startPoint y: 223, endPoint x: 313, endPoint y: 226, distance: 8.2
click at [313, 226] on div at bounding box center [417, 200] width 440 height 258
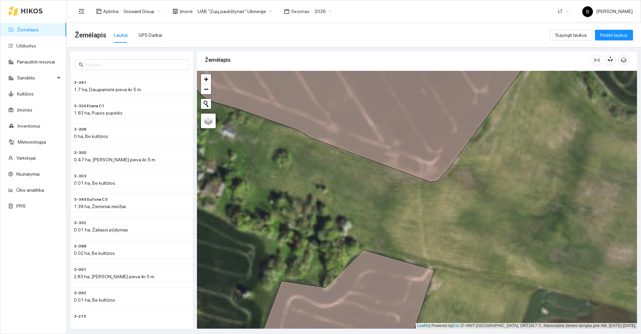
drag, startPoint x: 461, startPoint y: 242, endPoint x: 476, endPoint y: 213, distance: 32.1
click at [475, 215] on div at bounding box center [417, 200] width 440 height 258
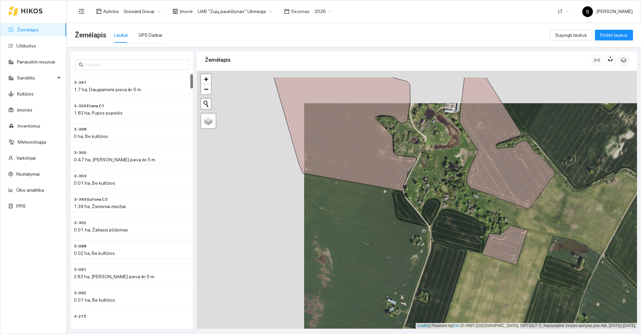
drag, startPoint x: 255, startPoint y: 176, endPoint x: 362, endPoint y: 208, distance: 112.1
click at [362, 208] on div at bounding box center [417, 200] width 440 height 258
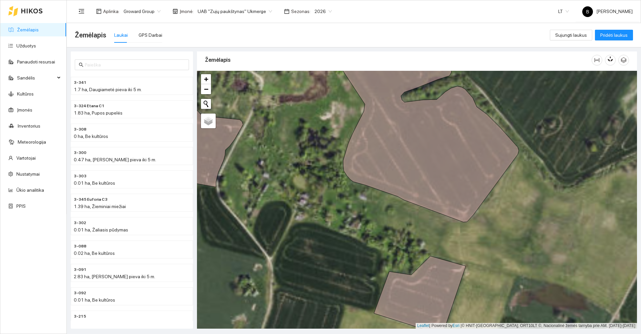
drag, startPoint x: 444, startPoint y: 238, endPoint x: 431, endPoint y: 222, distance: 20.2
click at [432, 223] on div at bounding box center [417, 200] width 440 height 258
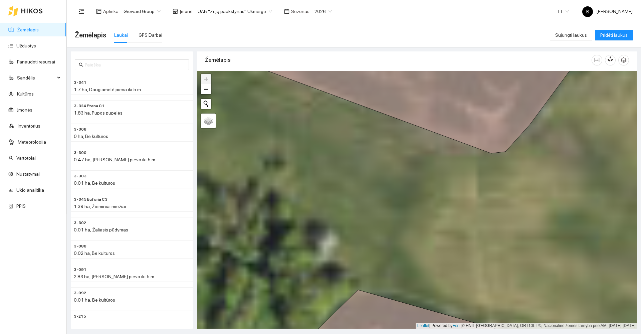
drag, startPoint x: 412, startPoint y: 233, endPoint x: 423, endPoint y: 173, distance: 60.8
click at [421, 176] on div at bounding box center [417, 200] width 440 height 258
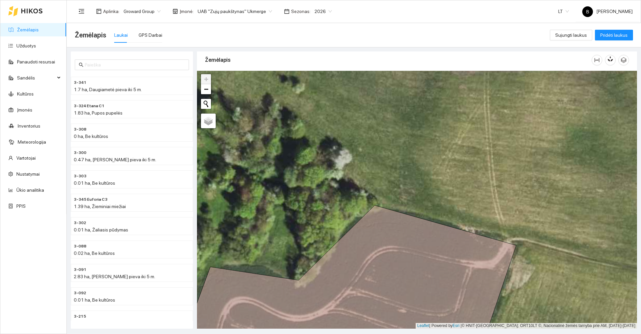
drag, startPoint x: 411, startPoint y: 176, endPoint x: 447, endPoint y: 78, distance: 105.2
click at [444, 86] on div at bounding box center [417, 200] width 440 height 258
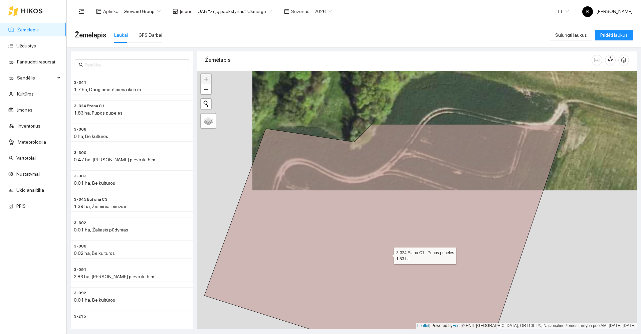
drag, startPoint x: 430, startPoint y: 170, endPoint x: 383, endPoint y: 264, distance: 104.3
click at [383, 264] on icon at bounding box center [385, 253] width 362 height 258
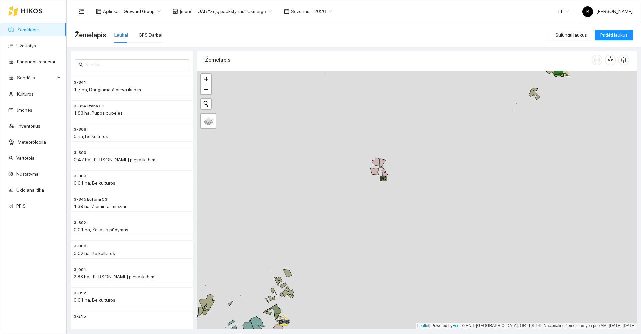
drag, startPoint x: 368, startPoint y: 232, endPoint x: 412, endPoint y: 134, distance: 107.7
click at [412, 134] on div at bounding box center [417, 200] width 440 height 258
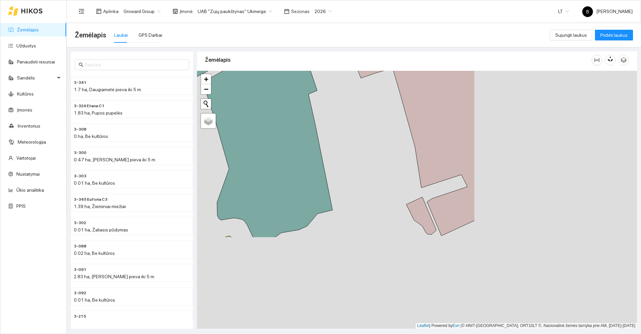
drag, startPoint x: 558, startPoint y: 250, endPoint x: 346, endPoint y: 132, distance: 242.1
click at [348, 132] on div at bounding box center [417, 200] width 440 height 258
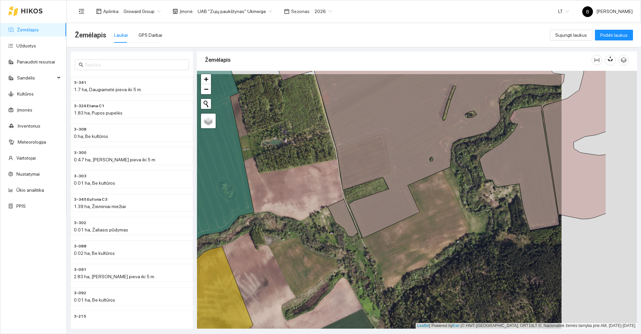
drag, startPoint x: 536, startPoint y: 201, endPoint x: 383, endPoint y: 201, distance: 153.0
click at [383, 201] on div at bounding box center [417, 200] width 440 height 258
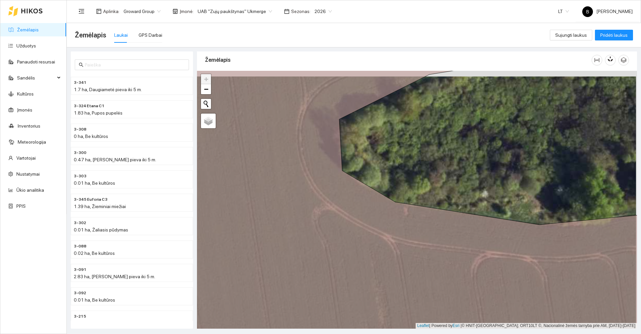
drag, startPoint x: 474, startPoint y: 118, endPoint x: 414, endPoint y: 242, distance: 138.2
click at [414, 242] on div at bounding box center [417, 200] width 440 height 258
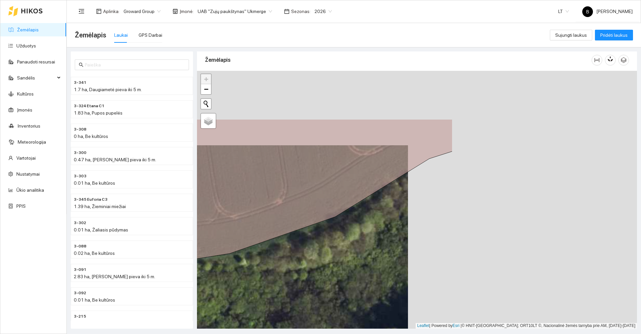
drag, startPoint x: 578, startPoint y: 175, endPoint x: 349, endPoint y: 250, distance: 241.0
click at [349, 250] on div at bounding box center [417, 200] width 440 height 258
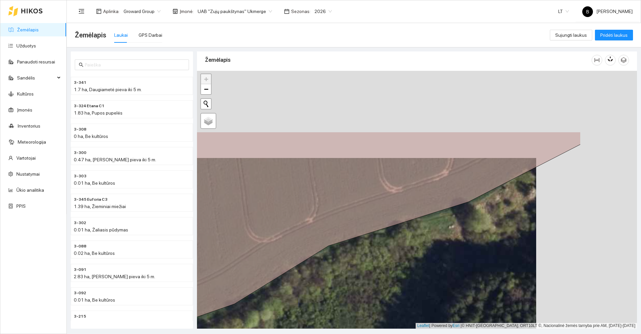
drag, startPoint x: 551, startPoint y: 168, endPoint x: 288, endPoint y: 302, distance: 295.2
click at [288, 302] on div at bounding box center [417, 200] width 440 height 258
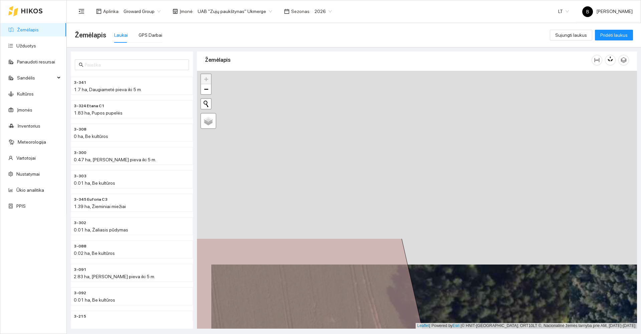
drag, startPoint x: 459, startPoint y: 156, endPoint x: 473, endPoint y: 350, distance: 194.3
click at [473, 334] on html "Žemėlapis Užduotys Panaudoti resursai Sandėlis Kultūros Įmonės Inventorius Mete…" at bounding box center [320, 167] width 641 height 334
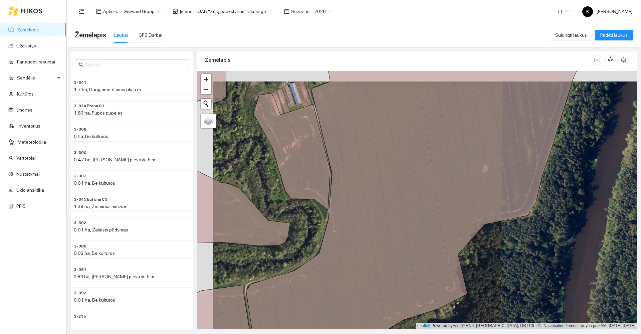
drag, startPoint x: 300, startPoint y: 219, endPoint x: 349, endPoint y: 265, distance: 66.9
click at [349, 265] on div at bounding box center [417, 200] width 440 height 258
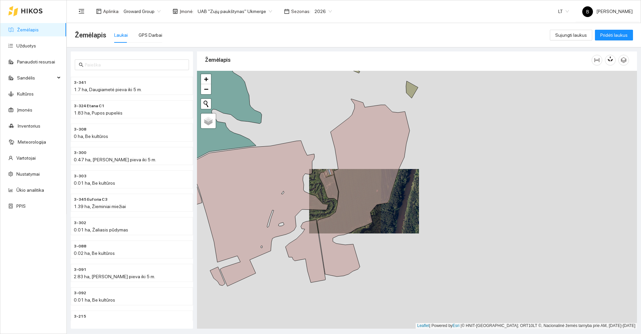
drag, startPoint x: 301, startPoint y: 106, endPoint x: 349, endPoint y: 182, distance: 90.2
click at [349, 182] on div at bounding box center [417, 200] width 440 height 258
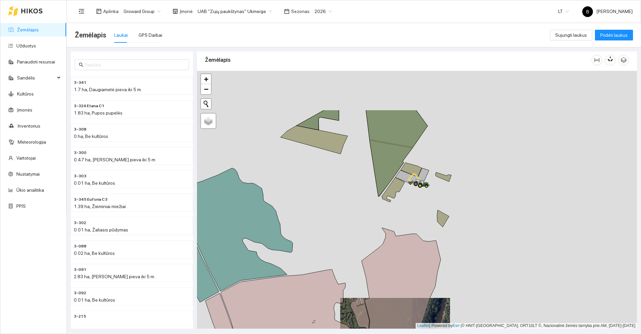
drag, startPoint x: 346, startPoint y: 207, endPoint x: 349, endPoint y: 216, distance: 9.1
click at [349, 217] on div at bounding box center [417, 200] width 440 height 258
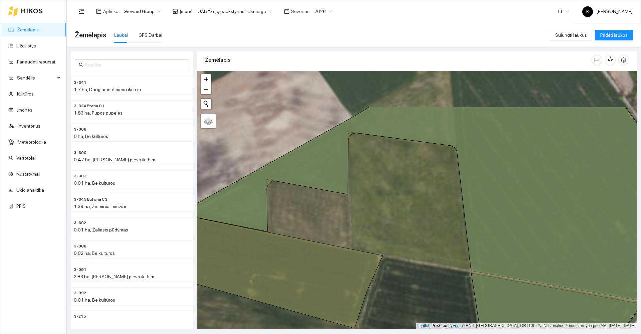
drag, startPoint x: 384, startPoint y: 195, endPoint x: 393, endPoint y: 207, distance: 14.8
click at [393, 207] on div at bounding box center [417, 200] width 440 height 258
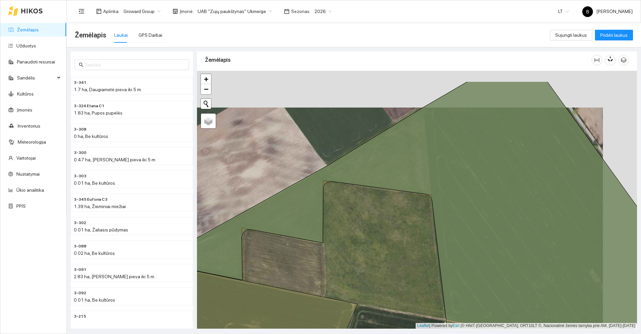
drag, startPoint x: 425, startPoint y: 136, endPoint x: 329, endPoint y: 221, distance: 128.8
click at [329, 221] on icon at bounding box center [400, 237] width 494 height 310
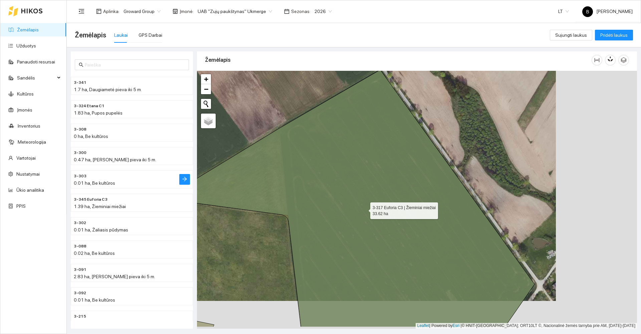
drag, startPoint x: 477, startPoint y: 245, endPoint x: 190, endPoint y: 172, distance: 296.5
click at [189, 175] on div "3-341 1.7 ha, Daugiametė pieva iki 5 m. 3-324 Etana C1 1.83 ha, Pupos pupelės 3…" at bounding box center [352, 187] width 575 height 281
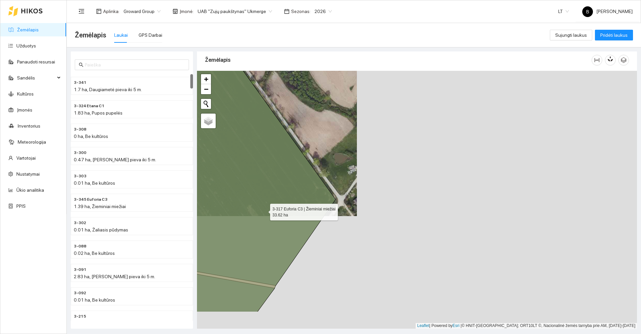
drag, startPoint x: 255, startPoint y: 259, endPoint x: 269, endPoint y: 200, distance: 60.7
click at [267, 203] on icon at bounding box center [247, 157] width 175 height 310
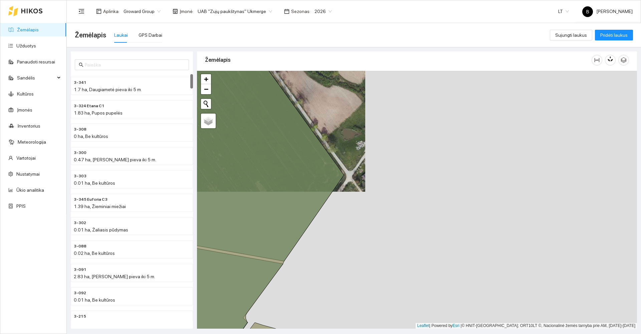
drag, startPoint x: 305, startPoint y: 264, endPoint x: 312, endPoint y: 210, distance: 54.0
click at [312, 211] on div at bounding box center [417, 200] width 440 height 258
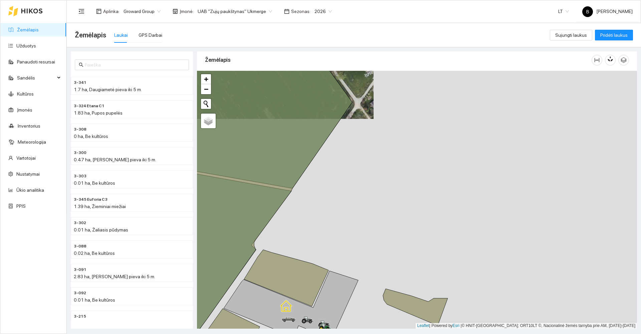
drag, startPoint x: 313, startPoint y: 221, endPoint x: 338, endPoint y: 176, distance: 51.1
click at [338, 176] on div at bounding box center [417, 200] width 440 height 258
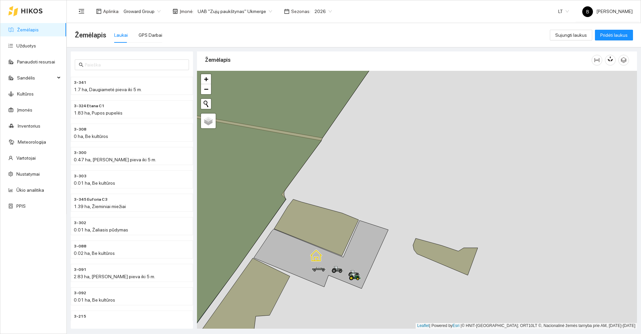
drag, startPoint x: 326, startPoint y: 183, endPoint x: 408, endPoint y: 152, distance: 87.9
click at [409, 152] on div at bounding box center [417, 200] width 440 height 258
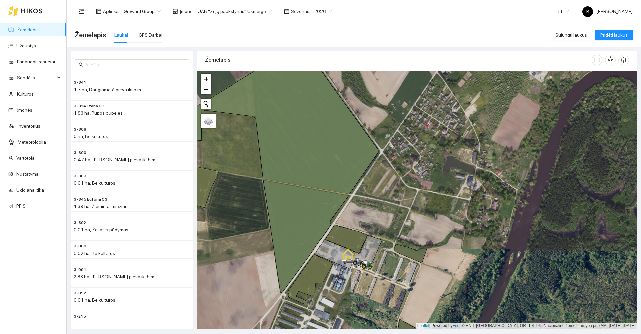
click at [30, 31] on link "Žemėlapis" at bounding box center [28, 29] width 22 height 5
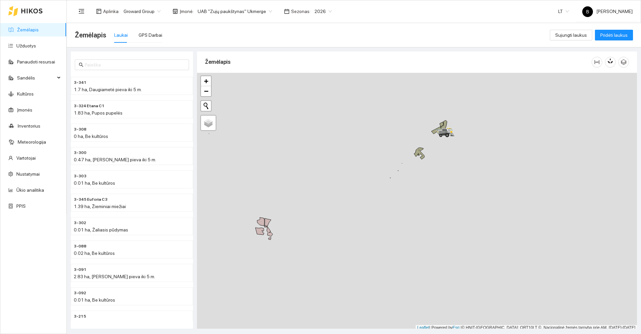
scroll to position [2, 0]
drag, startPoint x: 444, startPoint y: 175, endPoint x: 416, endPoint y: 311, distance: 138.7
click at [416, 311] on div at bounding box center [417, 200] width 440 height 258
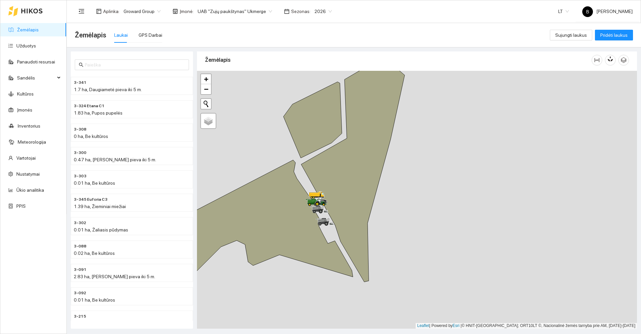
drag, startPoint x: 406, startPoint y: 221, endPoint x: 482, endPoint y: 222, distance: 75.8
click at [482, 222] on div at bounding box center [417, 200] width 440 height 258
